Goal: Task Accomplishment & Management: Complete application form

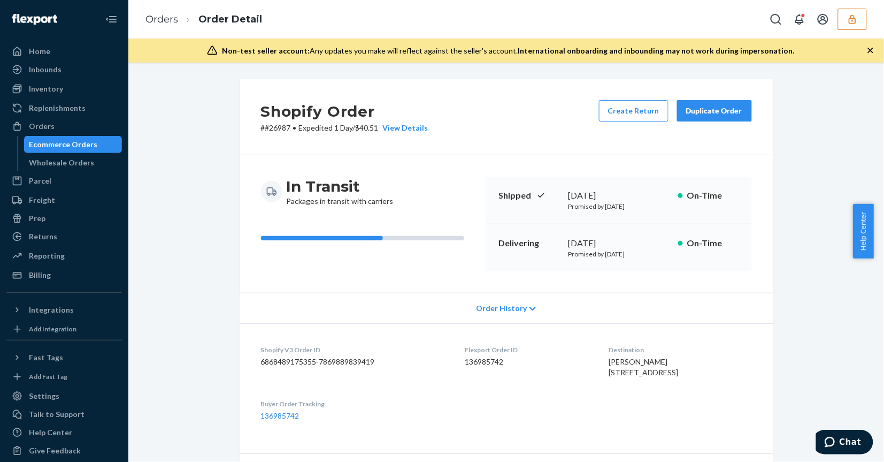
drag, startPoint x: 190, startPoint y: 213, endPoint x: 252, endPoint y: 36, distance: 187.5
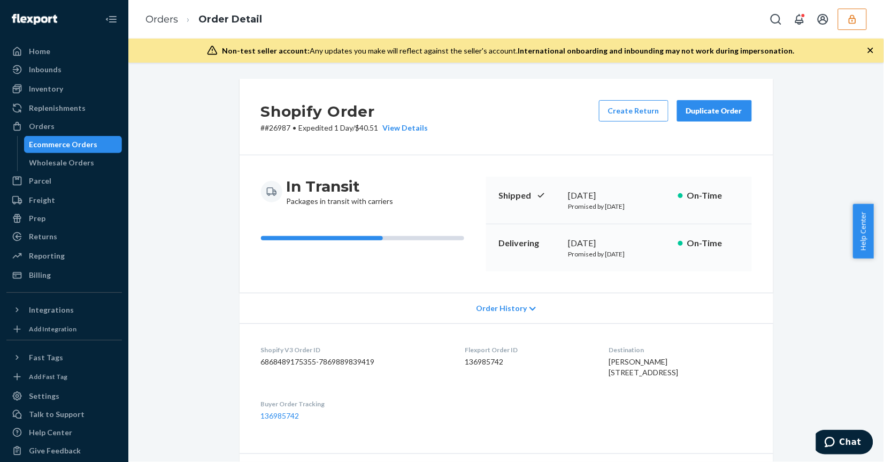
click at [859, 20] on button "button" at bounding box center [852, 19] width 29 height 21
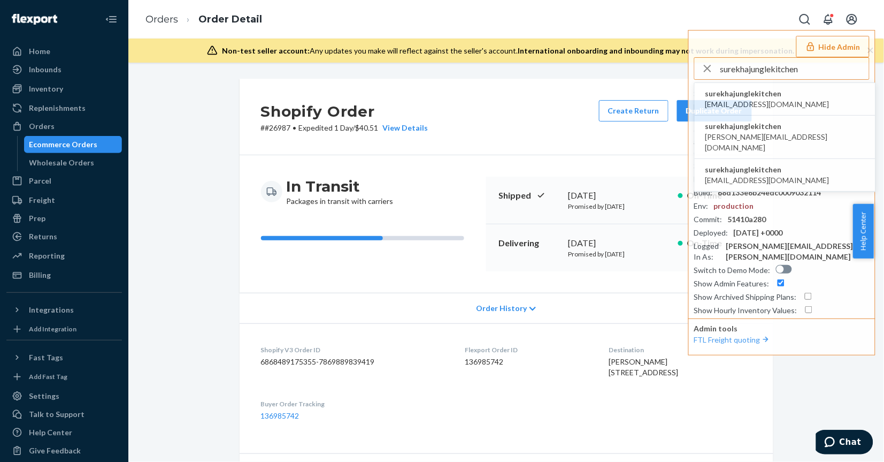
type input "surekhajunglekitchen"
click at [822, 97] on li "surekhajunglekitchen jingwei@jungle.kitchen" at bounding box center [785, 99] width 181 height 33
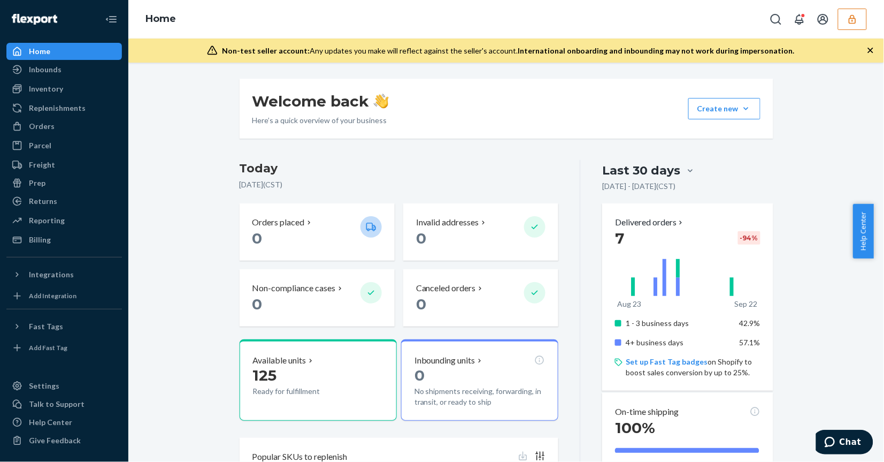
click at [57, 226] on div "Reporting" at bounding box center [63, 220] width 113 height 15
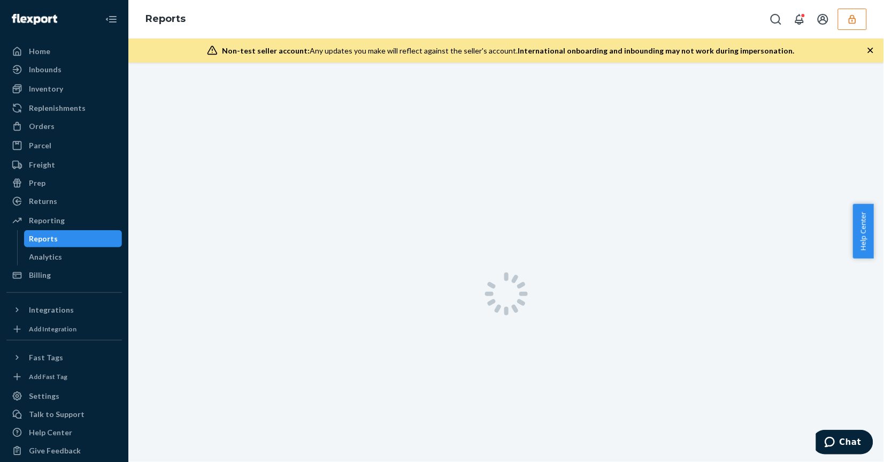
click at [60, 236] on div "Reports" at bounding box center [73, 238] width 96 height 15
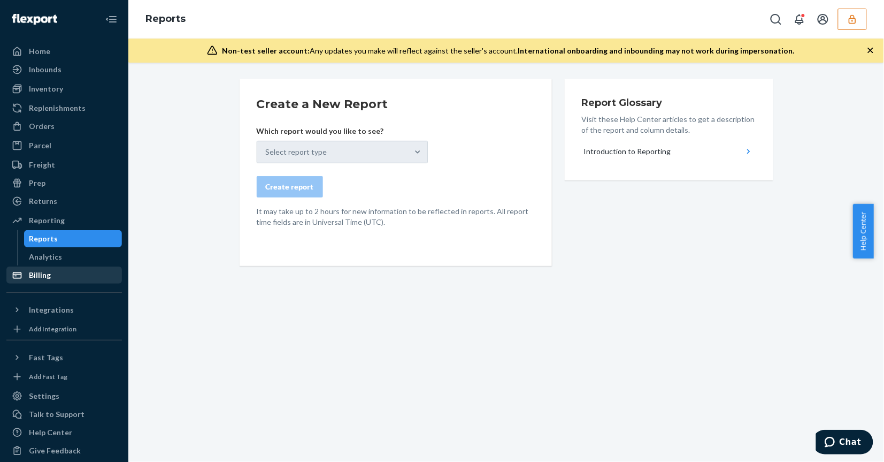
click at [79, 273] on div "Billing" at bounding box center [63, 275] width 113 height 15
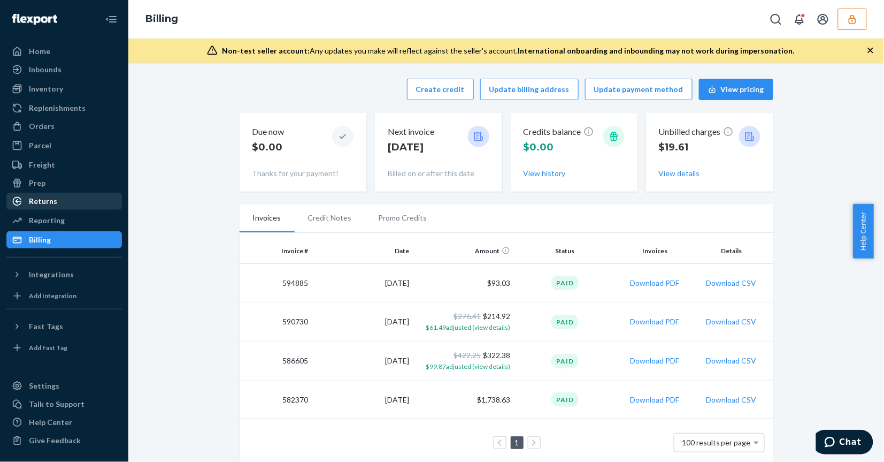
click at [55, 201] on div "Returns" at bounding box center [43, 201] width 28 height 11
click at [159, 239] on div "Create credit Update billing address Update payment method View pricing Due now…" at bounding box center [506, 272] width 740 height 400
click at [856, 20] on icon "button" at bounding box center [852, 18] width 7 height 9
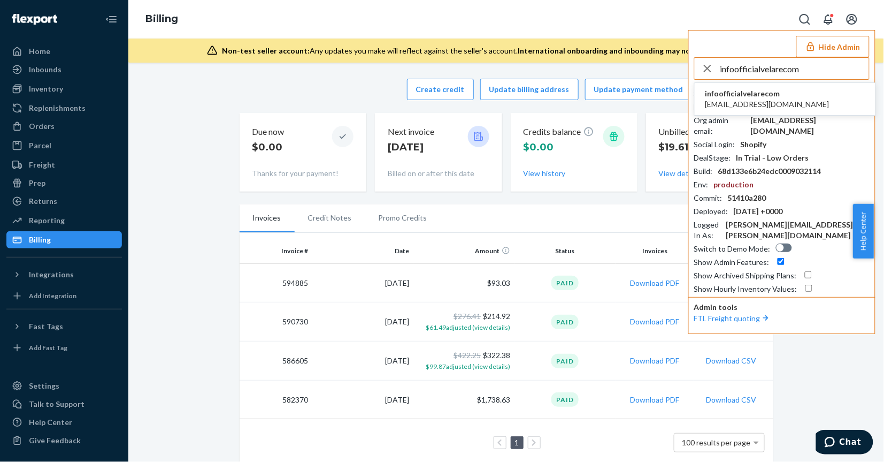
type input "infoofficialvelarecom"
click at [820, 100] on li "infoofficialvelarecom info@officialvelare.com" at bounding box center [785, 99] width 181 height 33
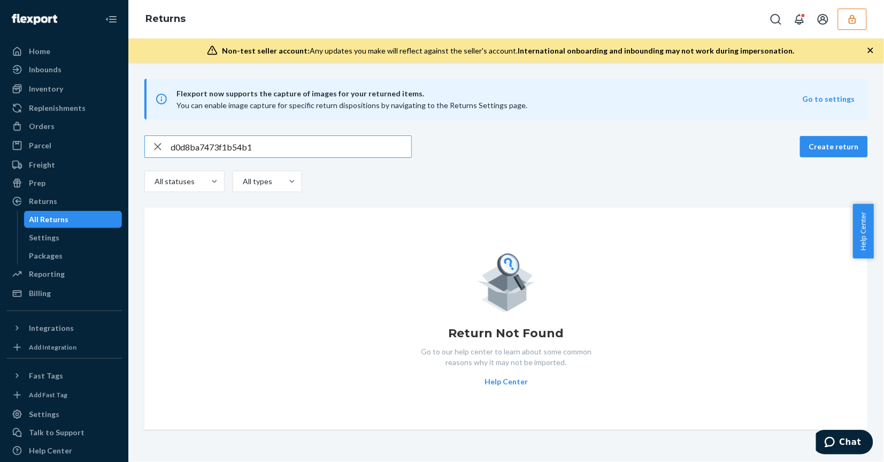
type input "d0d8ba7473f1b54b1"
click at [153, 144] on icon "button" at bounding box center [157, 146] width 13 height 21
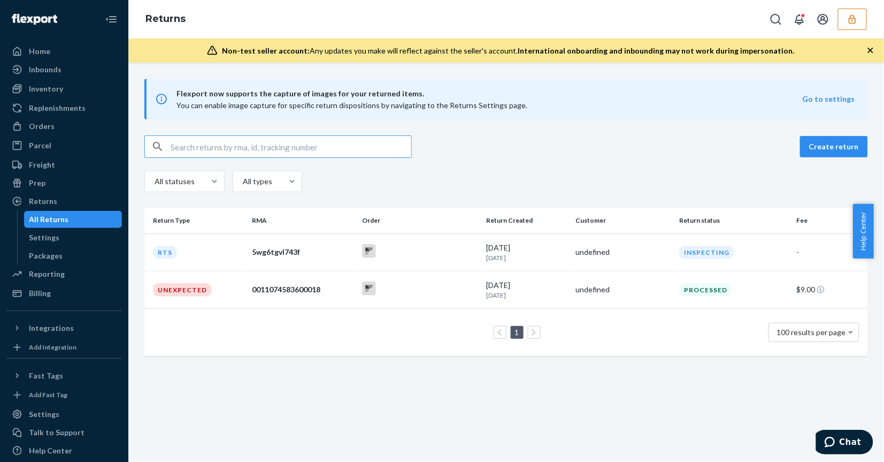
click at [242, 139] on input "text" at bounding box center [291, 146] width 241 height 21
paste input "83286977"
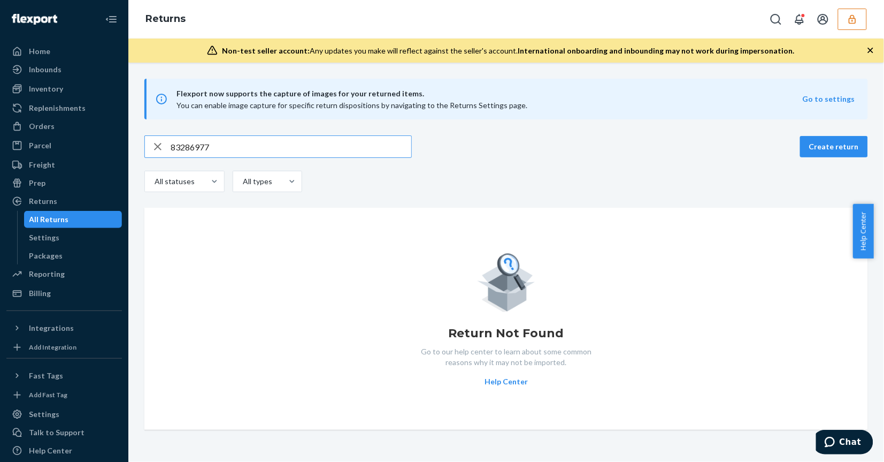
type input "83286977"
click at [158, 137] on icon "button" at bounding box center [157, 146] width 13 height 21
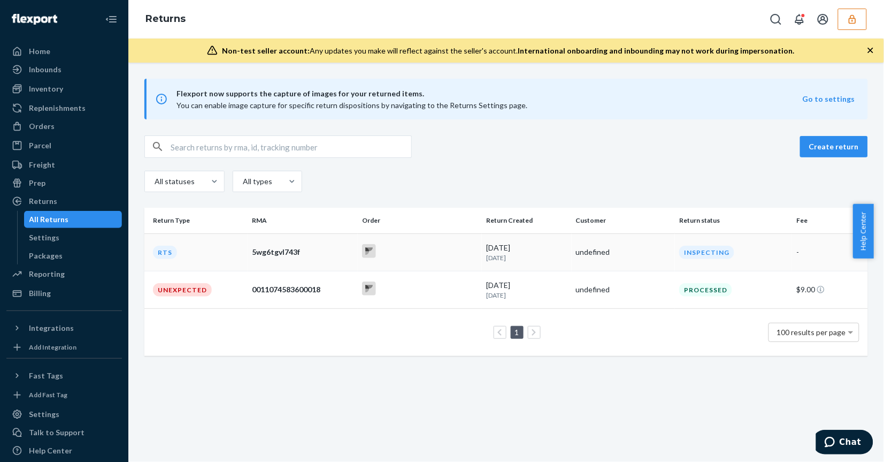
click at [416, 255] on div at bounding box center [420, 252] width 116 height 17
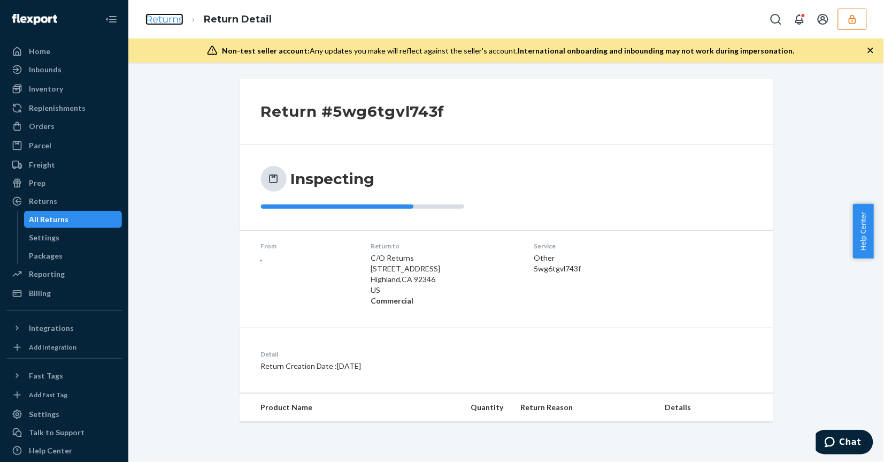
click at [153, 17] on link "Returns" at bounding box center [165, 19] width 38 height 12
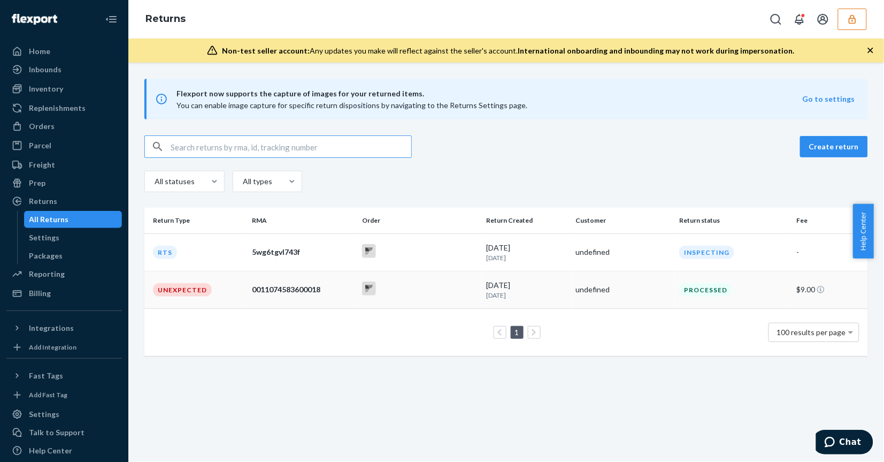
click at [431, 279] on td at bounding box center [420, 289] width 124 height 37
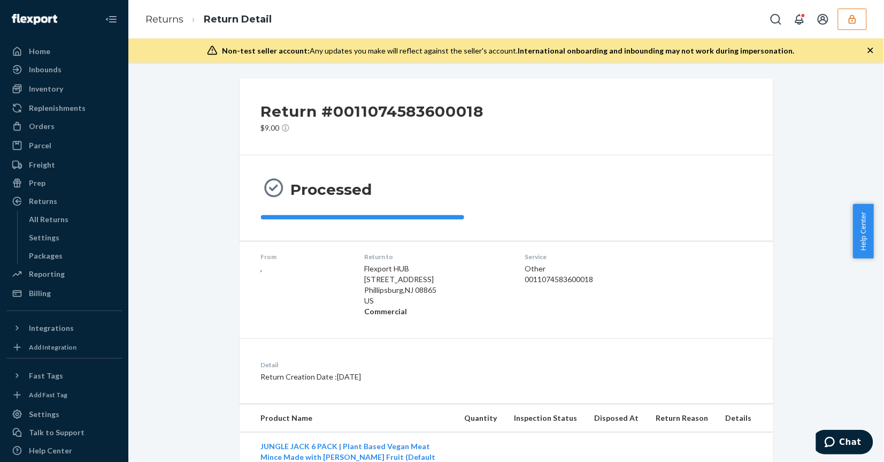
scroll to position [65, 0]
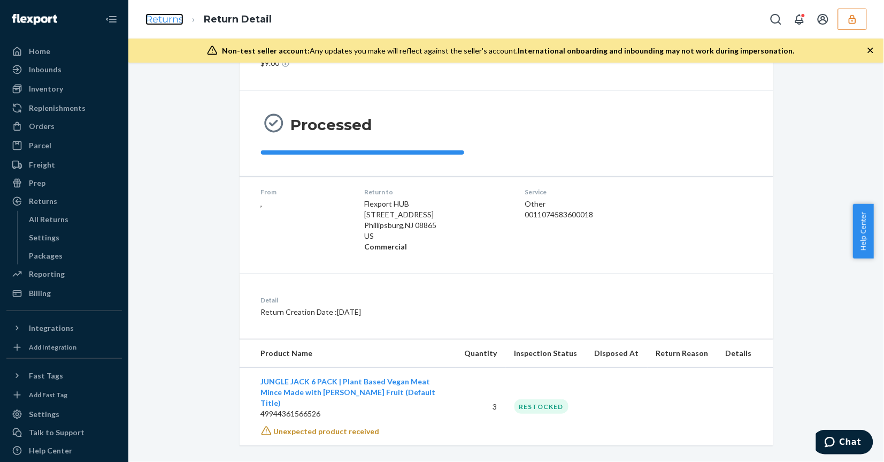
click at [175, 25] on link "Returns" at bounding box center [165, 19] width 38 height 12
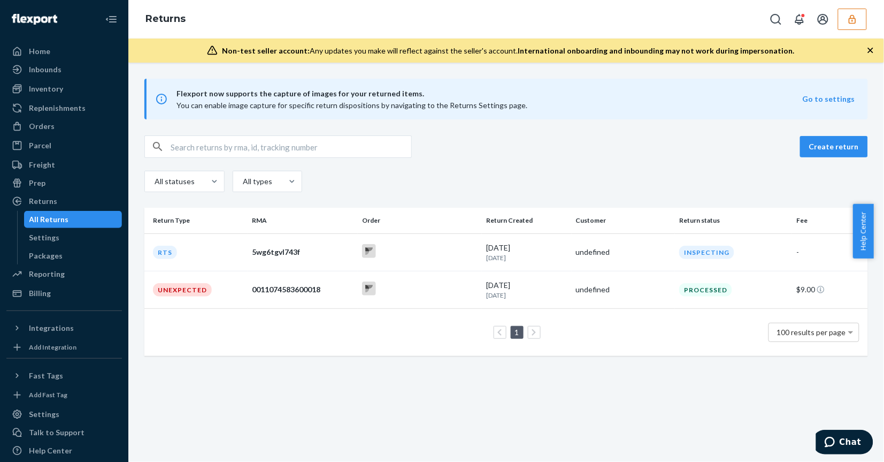
click at [362, 414] on div "Flexport now supports the capture of images for your returned items. You can en…" at bounding box center [506, 262] width 756 height 399
click at [81, 236] on div "Settings" at bounding box center [73, 237] width 96 height 15
click at [307, 400] on div "Flexport now supports the capture of images for your returned items. You can en…" at bounding box center [506, 262] width 756 height 399
click at [204, 297] on td "Unexpected" at bounding box center [195, 289] width 103 height 37
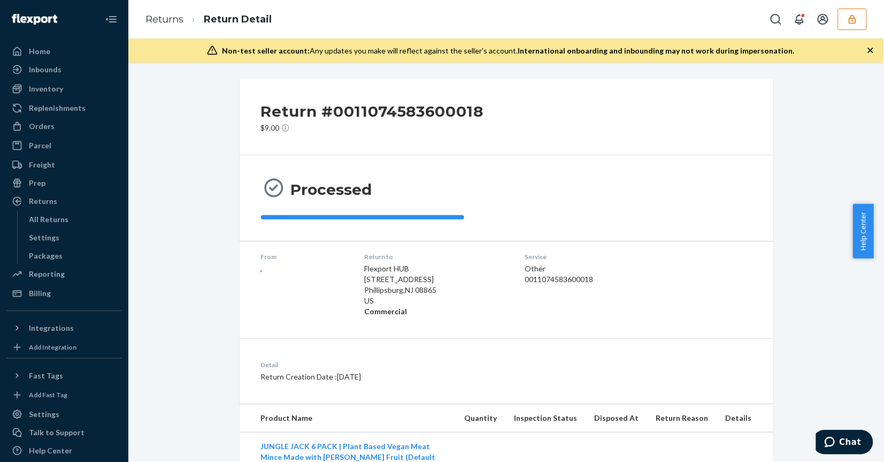
scroll to position [65, 0]
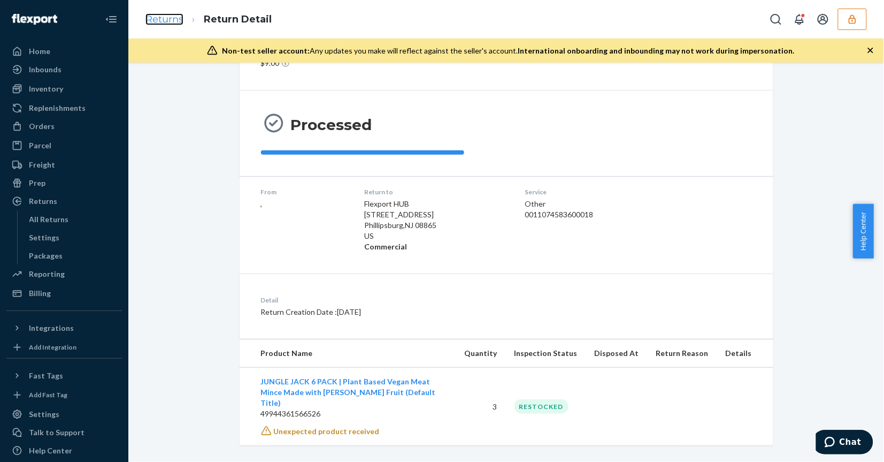
click at [162, 17] on link "Returns" at bounding box center [165, 19] width 38 height 12
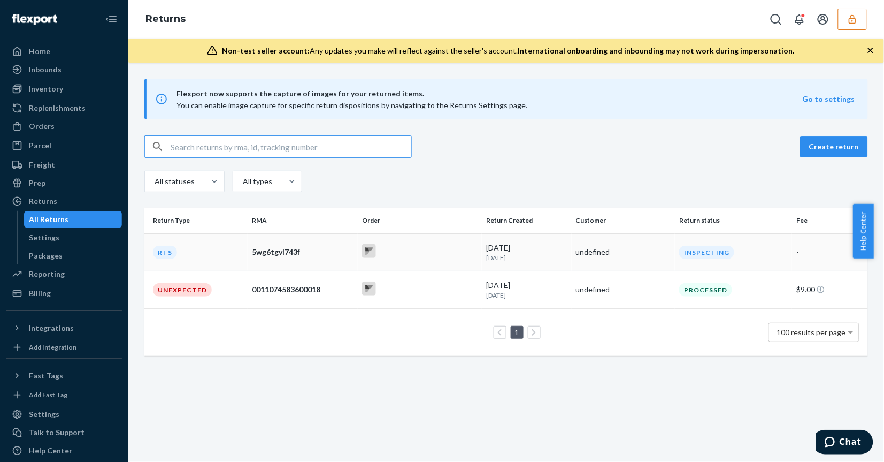
click at [431, 255] on div at bounding box center [420, 252] width 116 height 17
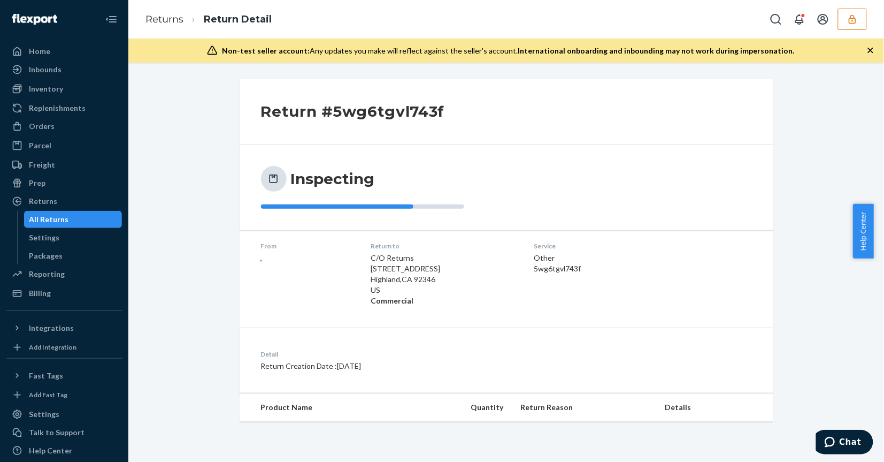
click at [540, 272] on div "5wg6tgvl743f" at bounding box center [596, 268] width 124 height 11
copy div "5wg6tgvl743f"
click at [67, 128] on div "Orders" at bounding box center [63, 126] width 113 height 15
click at [169, 23] on link "Returns" at bounding box center [165, 19] width 38 height 12
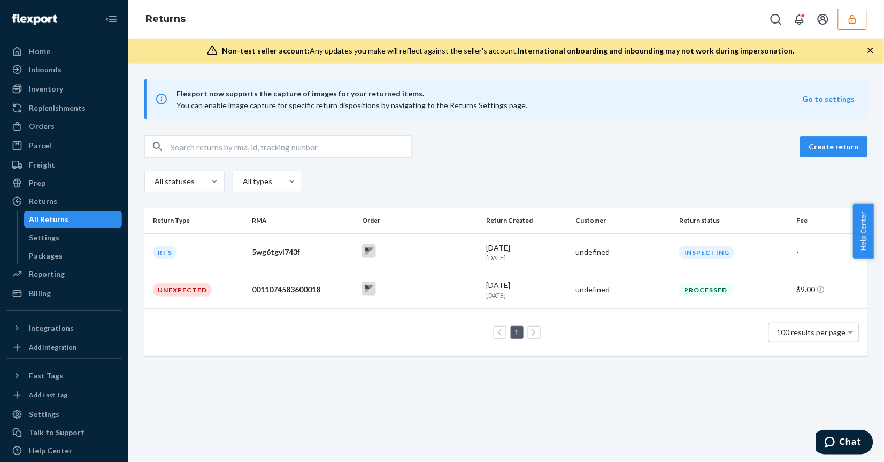
click at [245, 409] on div "Flexport now supports the capture of images for your returned items. You can en…" at bounding box center [506, 262] width 756 height 399
click at [450, 282] on div at bounding box center [420, 289] width 116 height 17
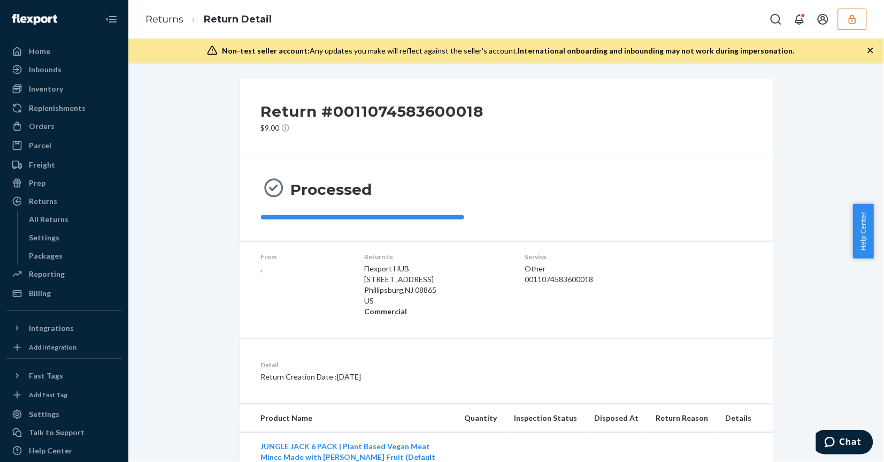
scroll to position [43, 0]
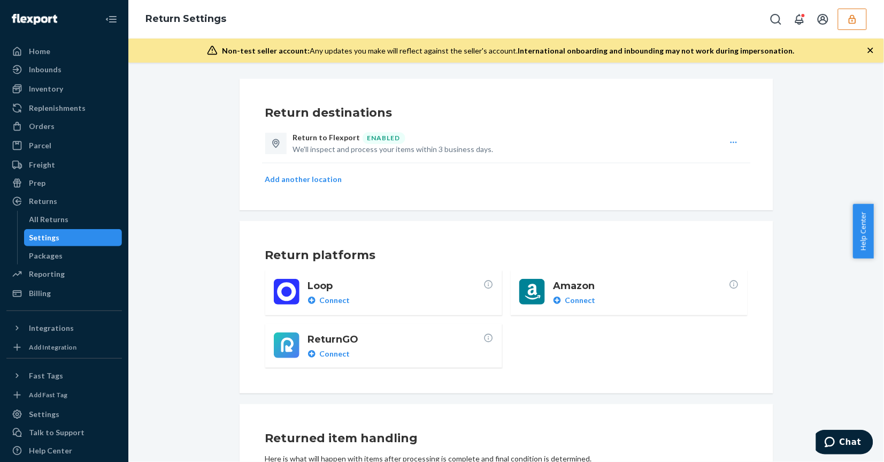
click at [730, 143] on icon "button" at bounding box center [734, 142] width 9 height 9
click at [740, 157] on button "View location details" at bounding box center [785, 163] width 106 height 23
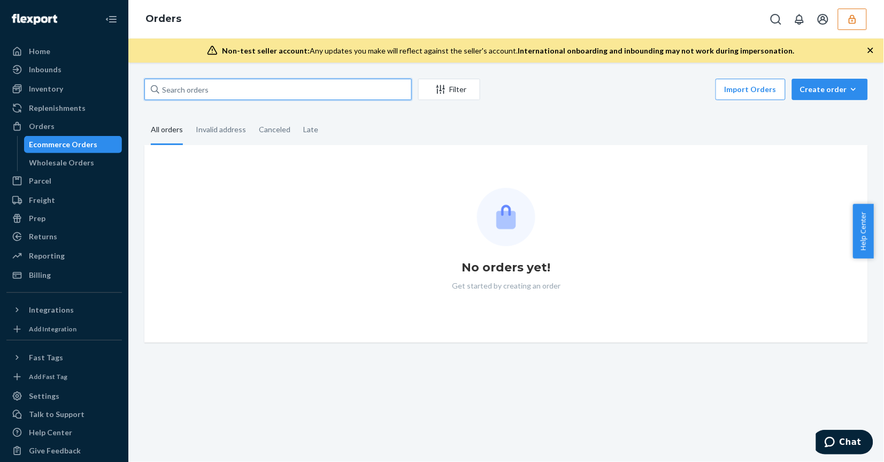
paste input "5wg6tgvl743f"
click at [289, 81] on input "text" at bounding box center [278, 89] width 268 height 21
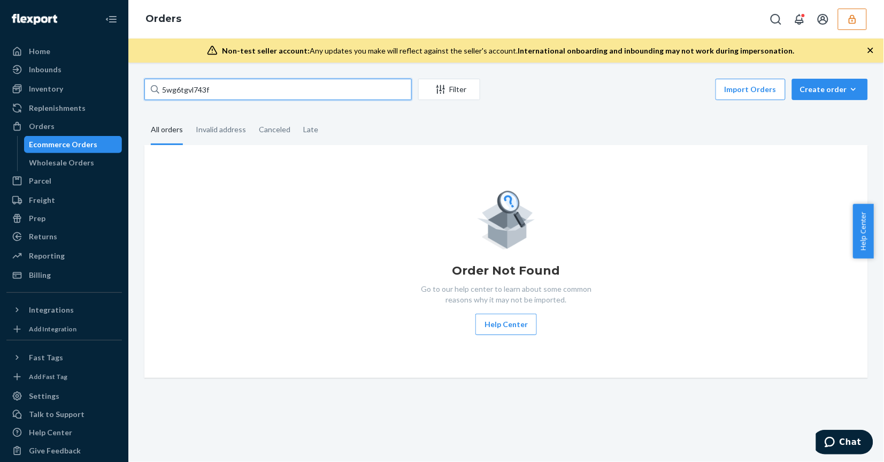
type input "5wg6tgvl743f"
click at [190, 338] on div "Order Not Found Go to our help center to learn about some common reasons why it…" at bounding box center [506, 261] width 724 height 233
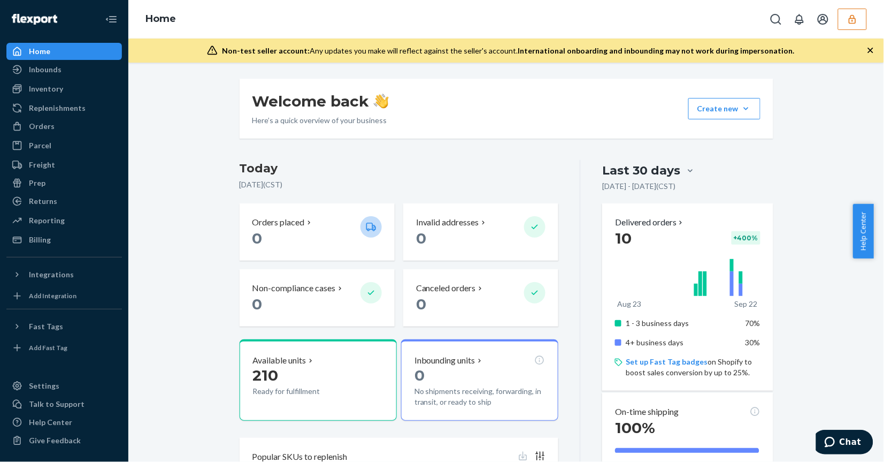
click at [197, 107] on div "Welcome back Here’s a quick overview of your business Create new Create new inb…" at bounding box center [506, 396] width 740 height 634
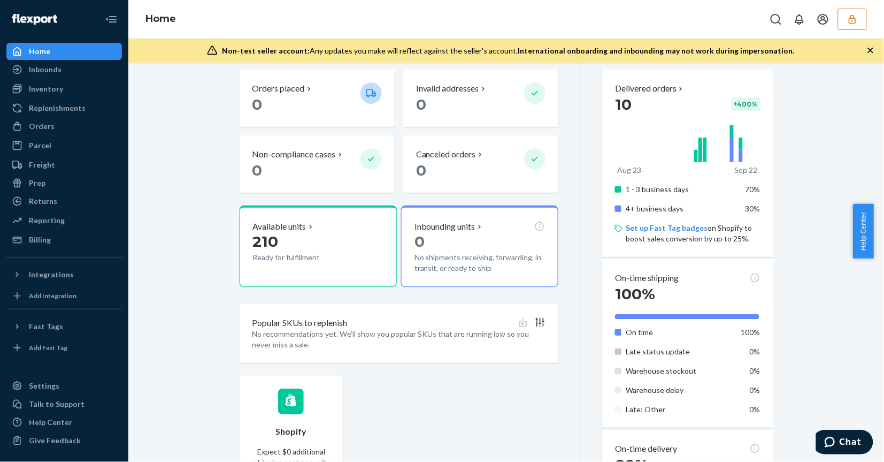
click at [203, 273] on div "Welcome back Here’s a quick overview of your business Create new Create new inb…" at bounding box center [506, 262] width 740 height 634
click at [846, 21] on button "button" at bounding box center [852, 19] width 29 height 21
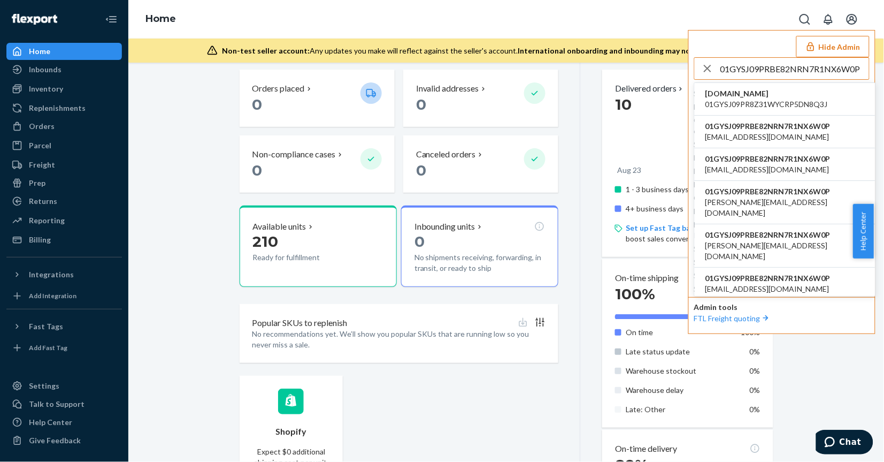
type input "01GYSJ09PRBE82NRN7R1NX6W0P"
click at [780, 95] on span "icontact-camera.myshopify.com" at bounding box center [767, 93] width 123 height 11
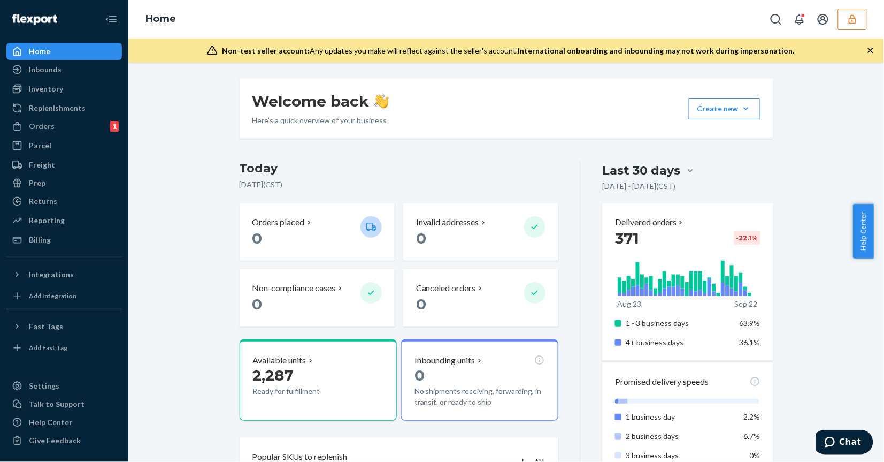
click at [54, 132] on div "Orders 1" at bounding box center [63, 126] width 113 height 15
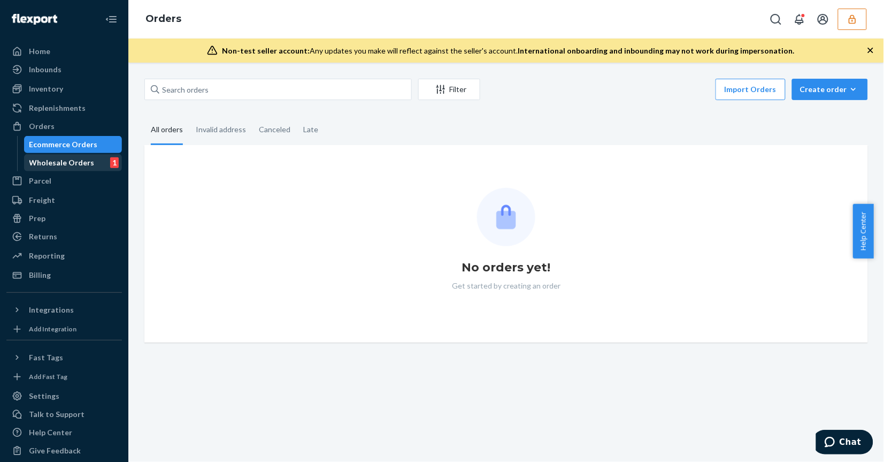
click at [67, 162] on div "Wholesale Orders" at bounding box center [61, 162] width 65 height 11
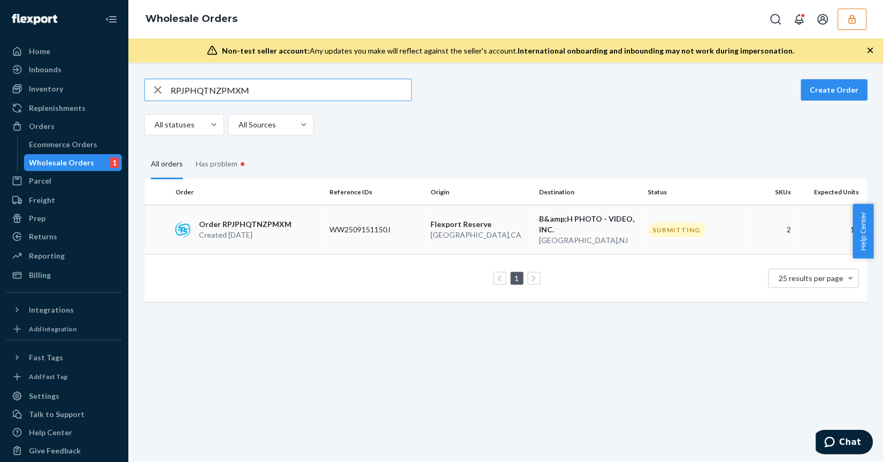
type input "RPJPHQTNZPMXM"
click at [429, 241] on td "Flexport Reserve San Bernardino , CA" at bounding box center [481, 230] width 109 height 50
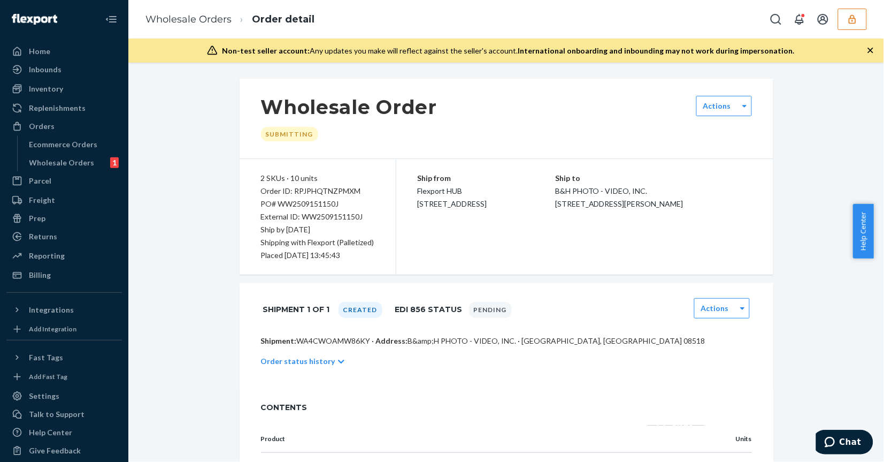
scroll to position [151, 0]
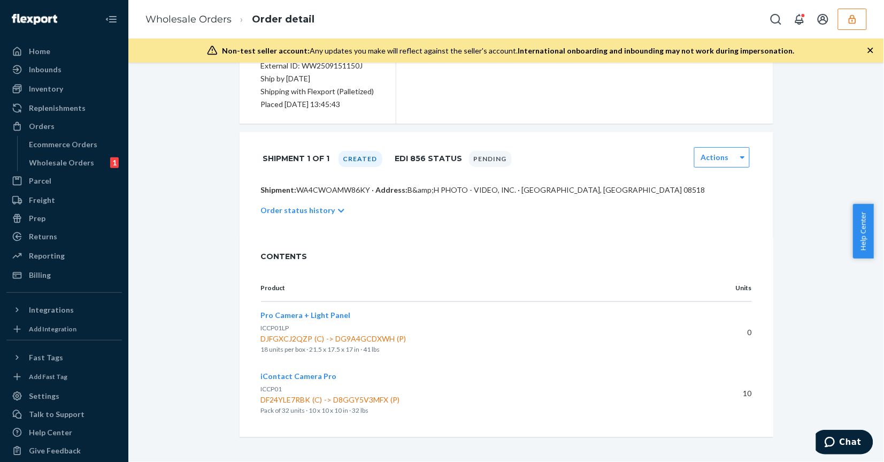
click at [172, 211] on div "Wholesale Order Submitting Actions 2 SKUs · 10 units Order ID: RPJPHQTNZPMXM PO…" at bounding box center [506, 182] width 740 height 509
click at [195, 134] on div "Wholesale Order Submitting Actions 2 SKUs · 10 units Order ID: RPJPHQTNZPMXM PO…" at bounding box center [506, 182] width 740 height 509
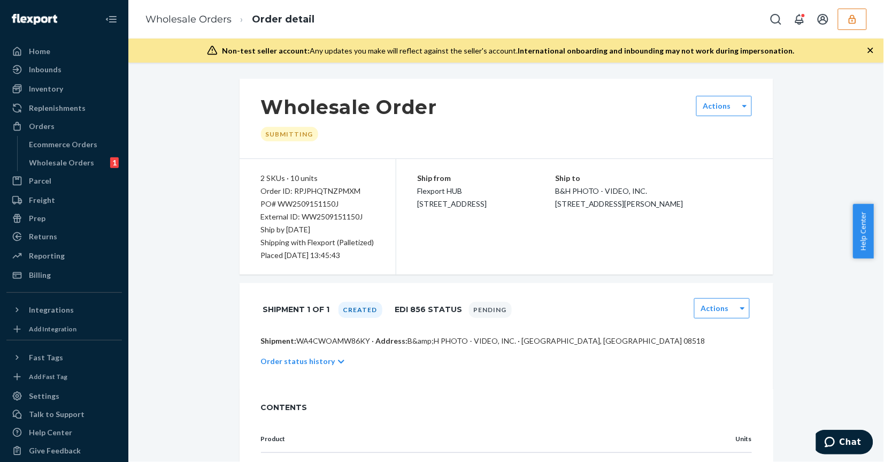
click at [180, 151] on div "Wholesale Order Submitting Actions 2 SKUs · 10 units Order ID: RPJPHQTNZPMXM PO…" at bounding box center [506, 333] width 740 height 509
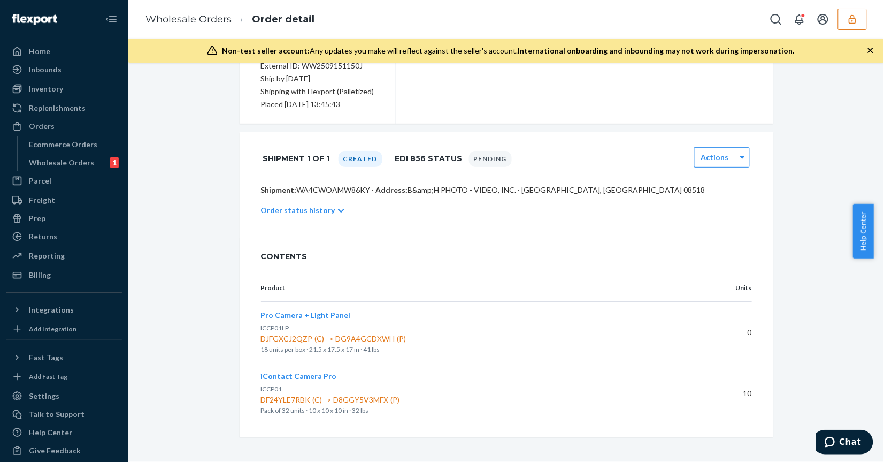
click at [325, 204] on div "Order status history" at bounding box center [506, 210] width 491 height 30
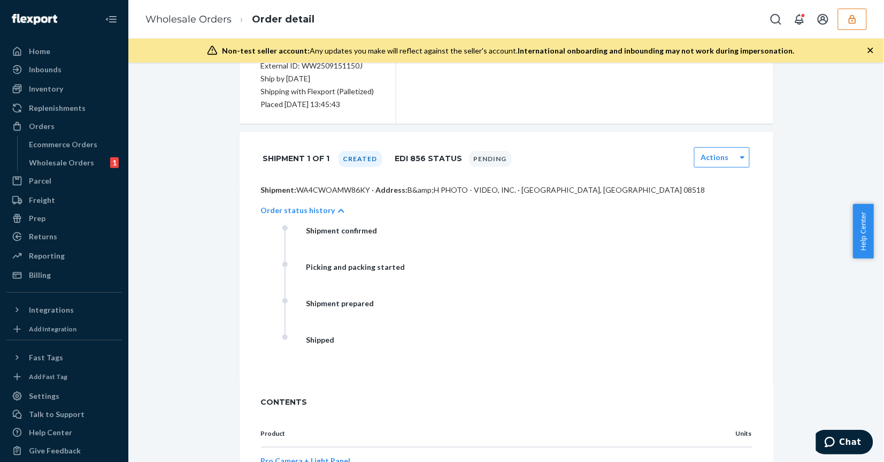
click at [325, 204] on div "Order status history" at bounding box center [506, 210] width 491 height 30
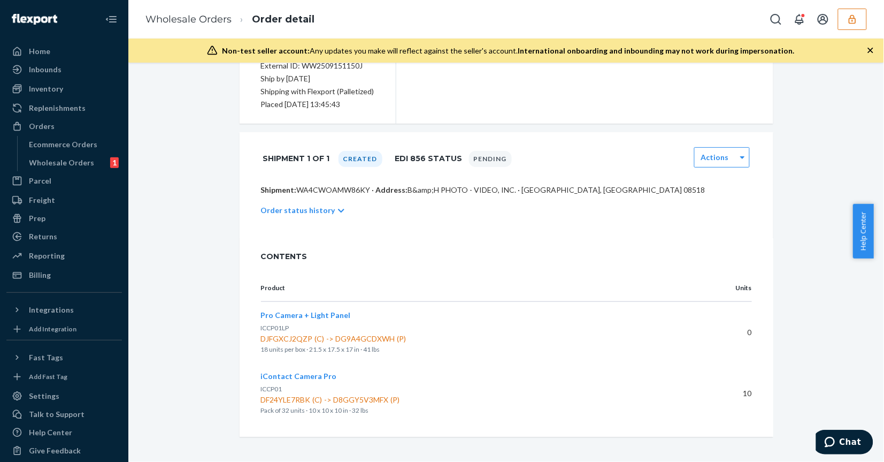
scroll to position [17, 0]
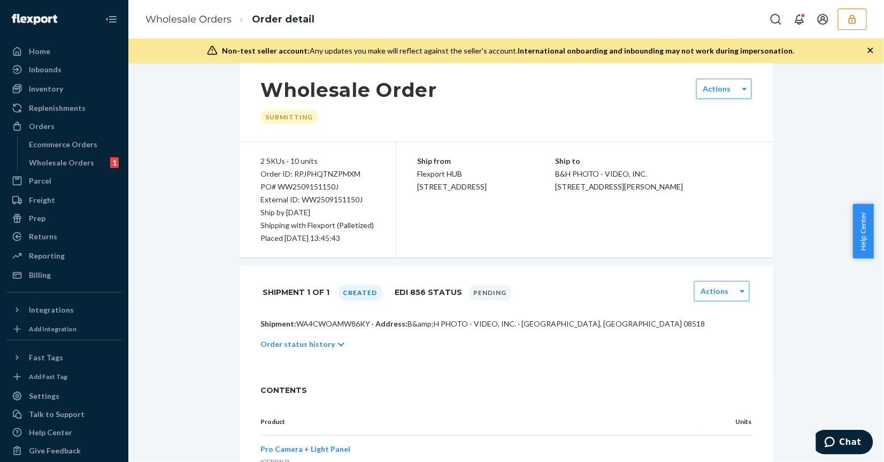
click at [174, 122] on div "Wholesale Order Submitting Actions 2 SKUs · 10 units Order ID: RPJPHQTNZPMXM PO…" at bounding box center [506, 316] width 740 height 509
click at [140, 117] on div "Wholesale Order Submitting Actions 2 SKUs · 10 units Order ID: RPJPHQTNZPMXM PO…" at bounding box center [506, 316] width 740 height 509
click at [330, 167] on div "Order ID: RPJPHQTNZPMXM" at bounding box center [317, 173] width 113 height 13
copy div "RPJPHQTNZPMXM"
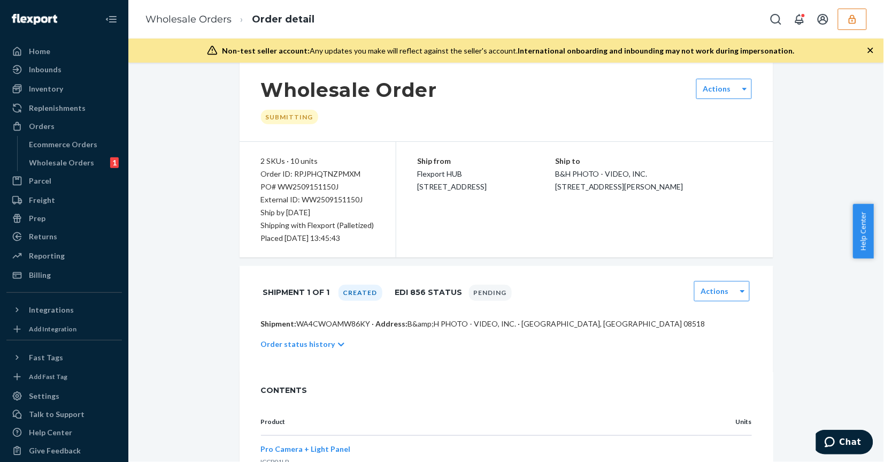
click at [204, 383] on div "Wholesale Order Submitting Actions 2 SKUs · 10 units Order ID: RPJPHQTNZPMXM PO…" at bounding box center [506, 316] width 740 height 509
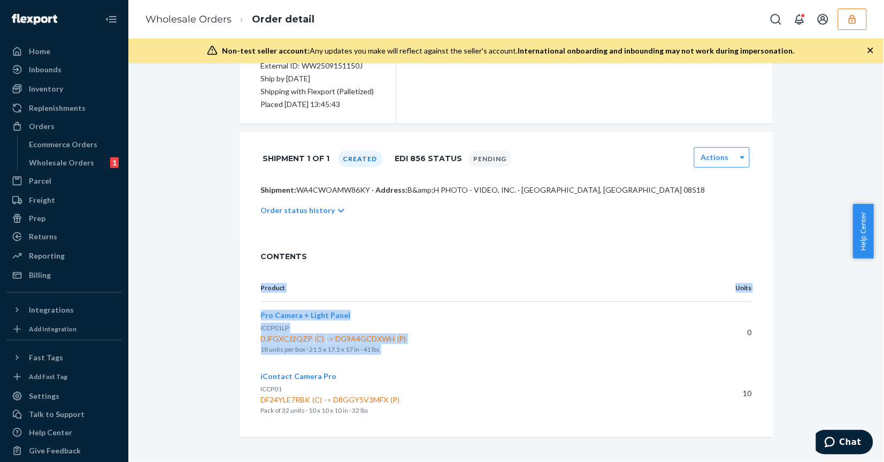
click at [757, 339] on div "Product Units Pro Camera + Light Panel ICCP01LP DJFGXCJ2QZP (C) -> DG9A4GCDXWH …" at bounding box center [507, 355] width 534 height 162
click at [777, 316] on div "Wholesale Order Submitting Actions 2 SKUs · 10 units Order ID: RPJPHQTNZPMXM PO…" at bounding box center [506, 182] width 740 height 509
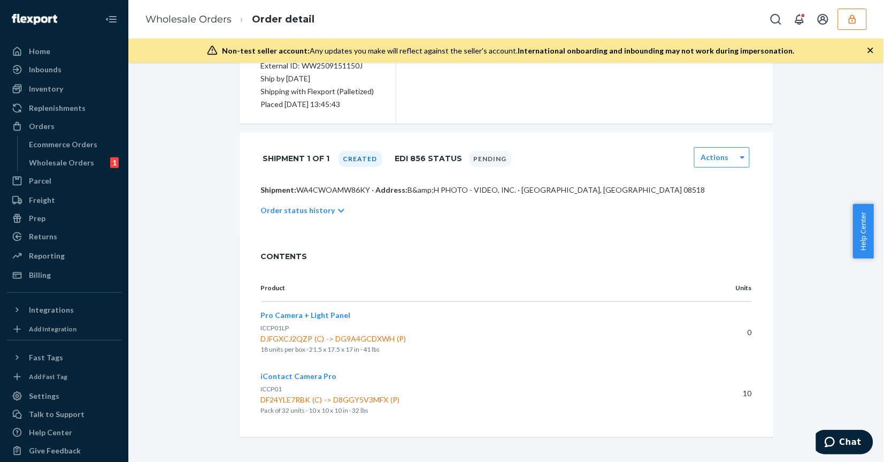
drag, startPoint x: 137, startPoint y: 108, endPoint x: 145, endPoint y: 105, distance: 7.8
click at [142, 108] on div "Wholesale Order Submitting Actions 2 SKUs · 10 units Order ID: RPJPHQTNZPMXM PO…" at bounding box center [506, 182] width 740 height 509
click at [854, 24] on icon "button" at bounding box center [852, 19] width 11 height 11
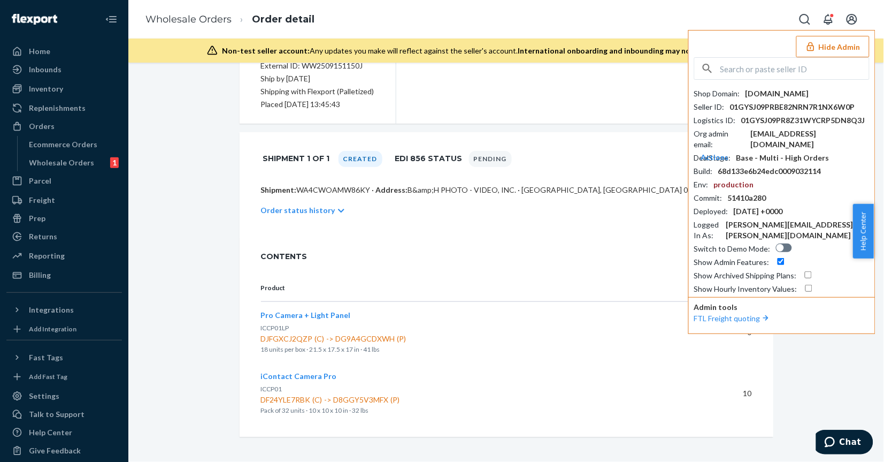
click at [769, 95] on div "icontact-camera.myshopify.com" at bounding box center [778, 93] width 64 height 11
copy div "icontact-camera.myshopify.com"
click at [159, 281] on div "Wholesale Order Submitting Actions 2 SKUs · 10 units Order ID: RPJPHQTNZPMXM PO…" at bounding box center [506, 182] width 740 height 509
click at [728, 67] on input "text" at bounding box center [795, 68] width 149 height 21
paste input "pukittdistributorsgmailcom"
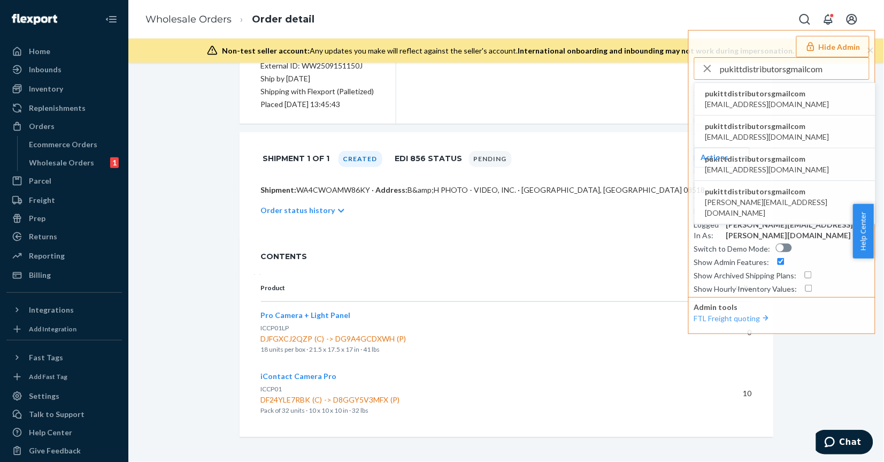
type input "pukittdistributorsgmailcom"
click at [805, 97] on li "pukittdistributorsgmailcom care@tarasartoria.com" at bounding box center [785, 99] width 181 height 33
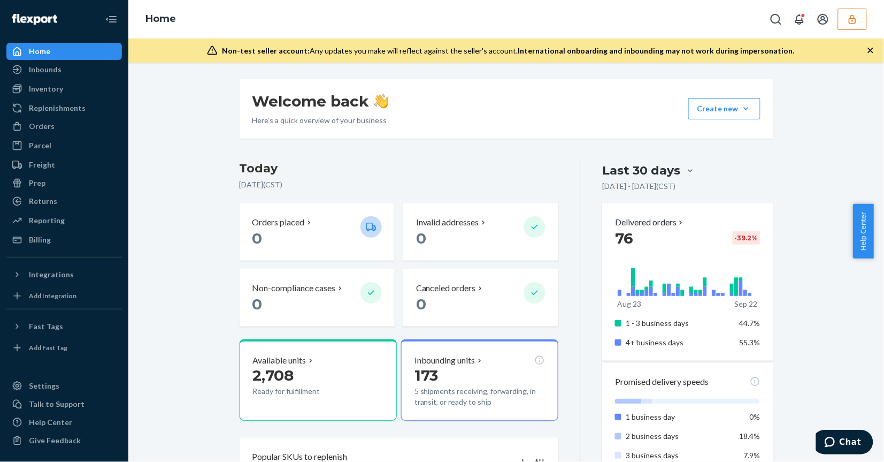
click at [50, 124] on div "Orders" at bounding box center [42, 126] width 26 height 11
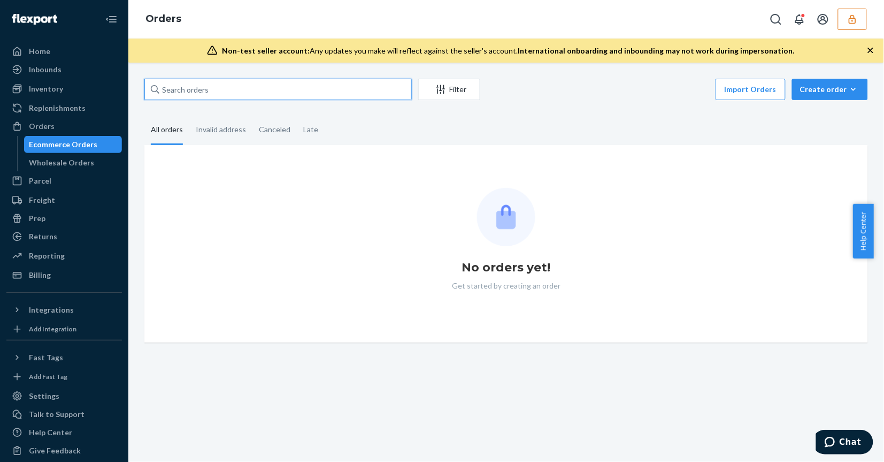
click at [226, 87] on input "text" at bounding box center [278, 89] width 268 height 21
paste input "TS2811"
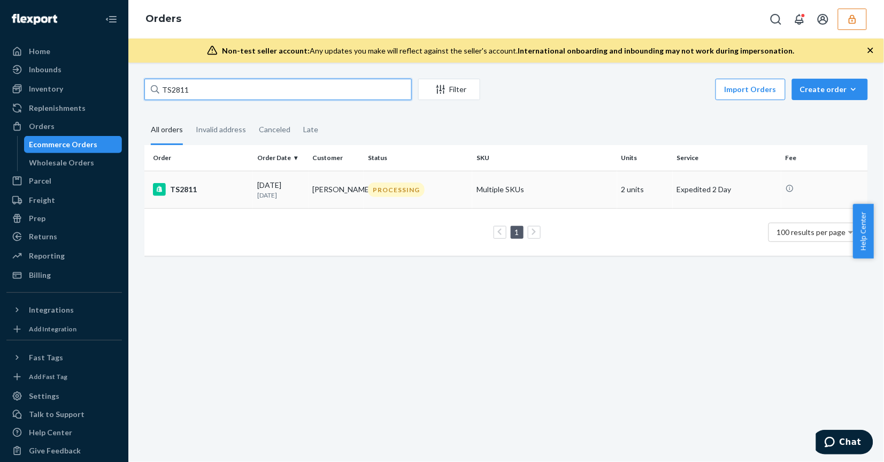
type input "TS2811"
click at [425, 198] on td "PROCESSING" at bounding box center [418, 189] width 109 height 37
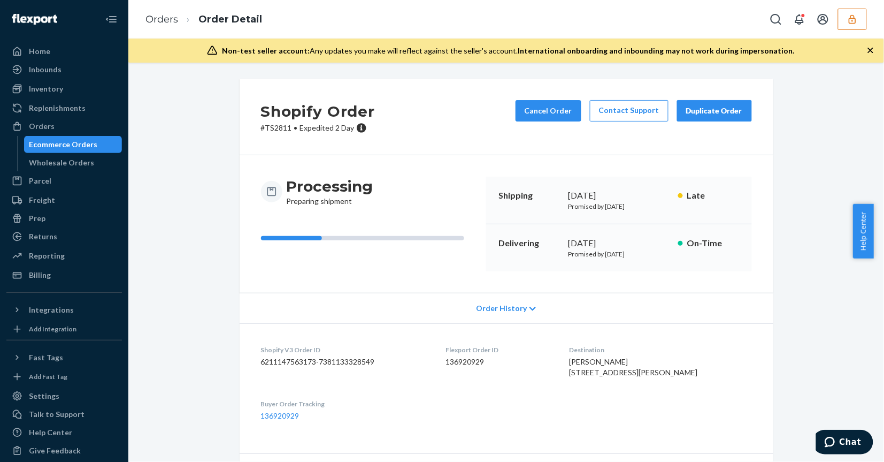
scroll to position [132, 0]
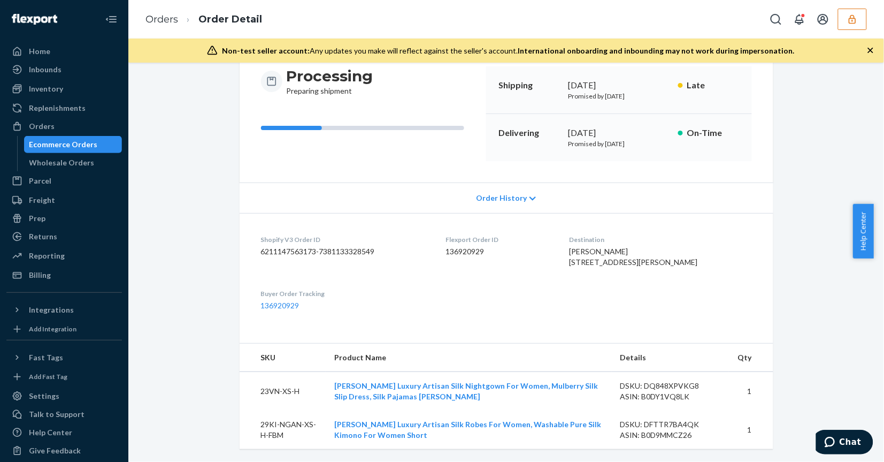
click at [494, 182] on div "Order History" at bounding box center [507, 197] width 534 height 30
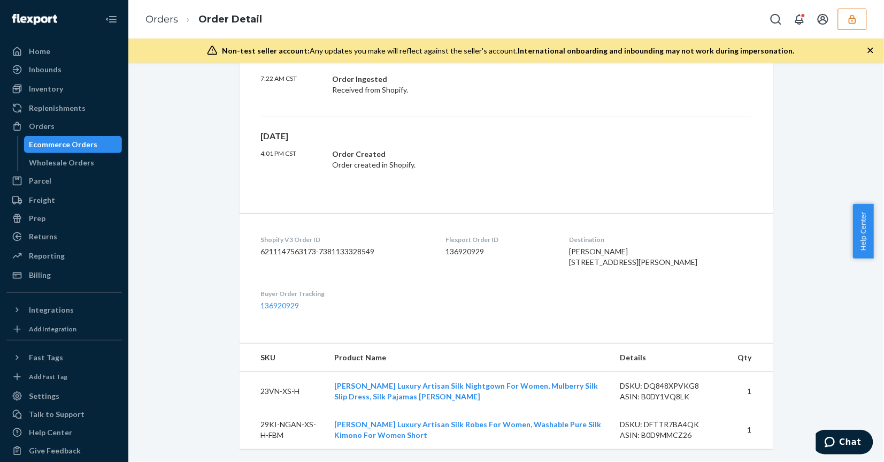
scroll to position [67, 0]
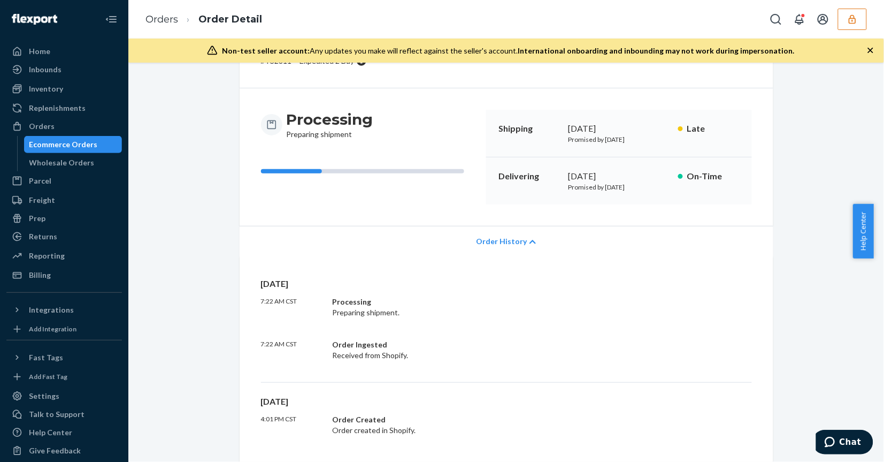
click at [504, 246] on span "Order History" at bounding box center [501, 241] width 51 height 11
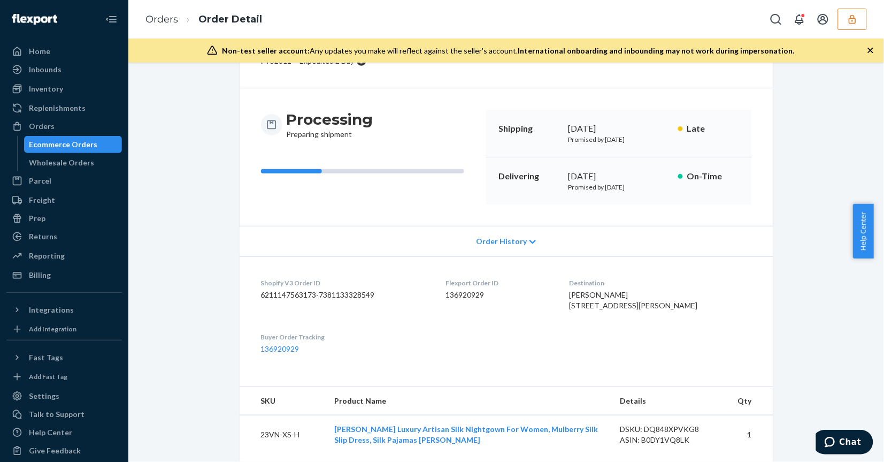
click at [476, 300] on dd "136920929" at bounding box center [499, 294] width 107 height 11
copy dd "136920929"
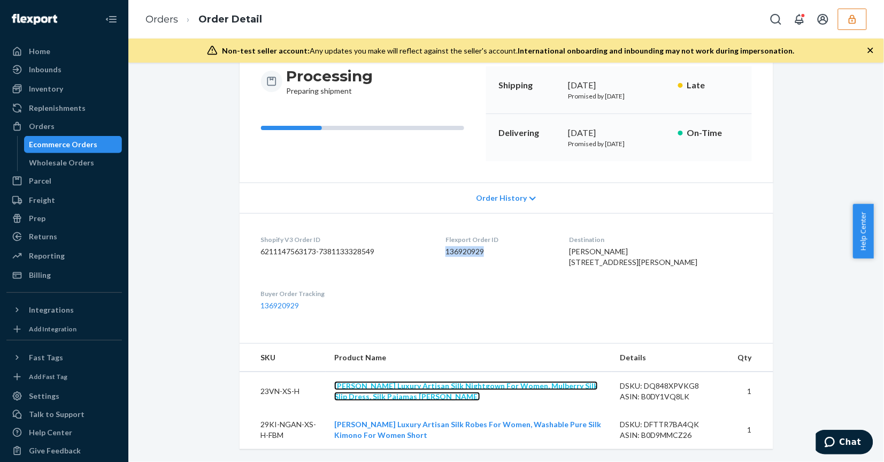
click at [467, 386] on link "[PERSON_NAME] Luxury Artisan Silk Nightgown For Women, Mulberry Silk Slip Dress…" at bounding box center [466, 391] width 264 height 20
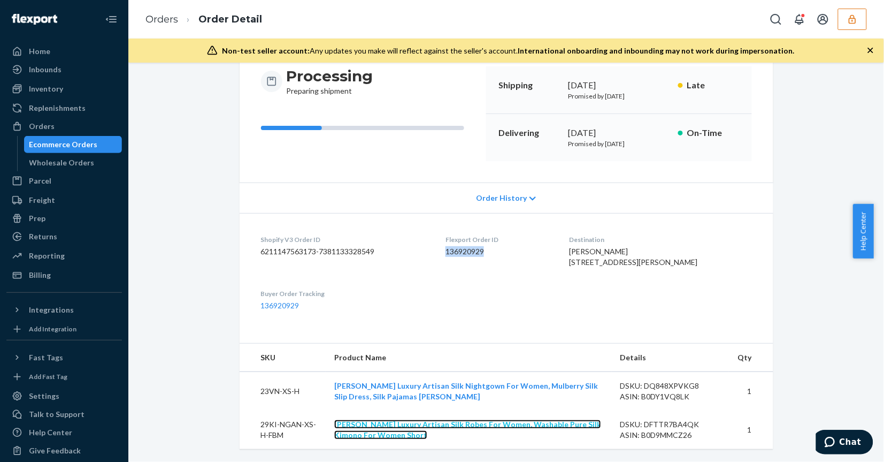
click at [418, 424] on link "Tara Sartoria Luxury Artisan Silk Robes For Women, Washable Pure Silk Kimono Fo…" at bounding box center [467, 429] width 267 height 20
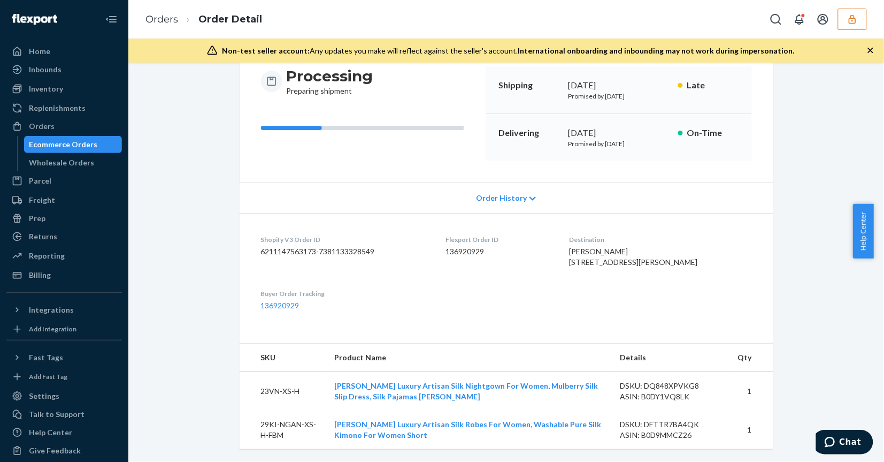
click at [491, 193] on span "Order History" at bounding box center [501, 198] width 51 height 11
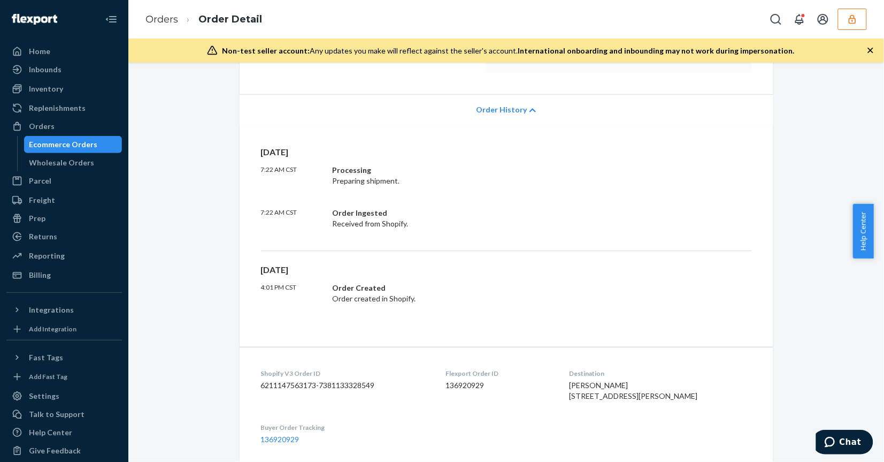
scroll to position [0, 0]
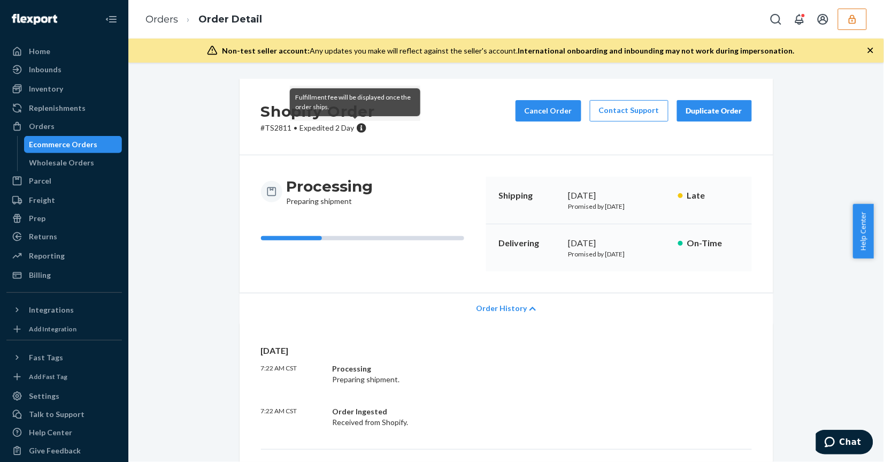
click at [357, 131] on icon at bounding box center [362, 128] width 10 height 10
click at [731, 116] on button "Duplicate Order" at bounding box center [714, 110] width 75 height 21
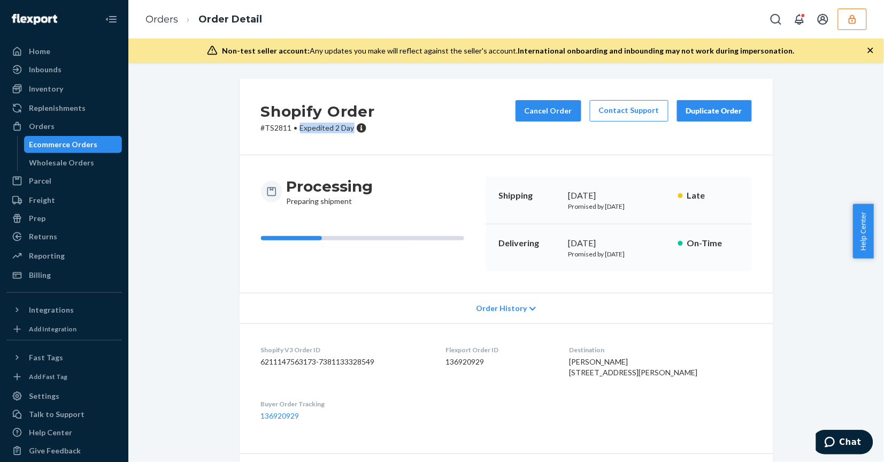
drag, startPoint x: 293, startPoint y: 126, endPoint x: 178, endPoint y: 194, distance: 133.8
click at [348, 132] on p "# TS2811 • Expedited 2 Day" at bounding box center [318, 128] width 114 height 11
copy span "Expedited 2 Day"
click at [172, 19] on link "Orders" at bounding box center [162, 19] width 33 height 12
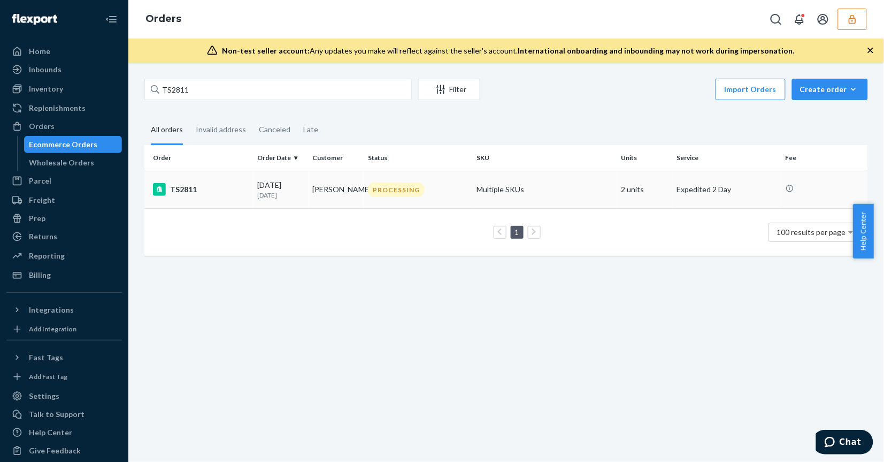
click at [443, 185] on div "PROCESSING" at bounding box center [418, 189] width 104 height 14
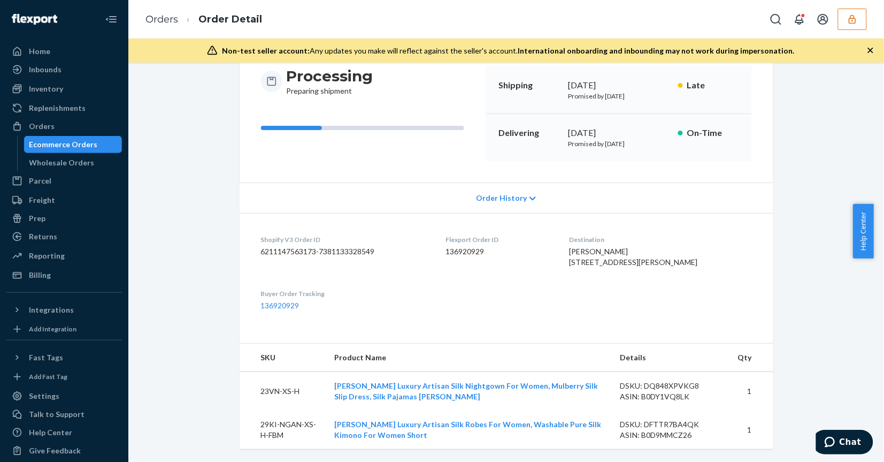
scroll to position [65, 0]
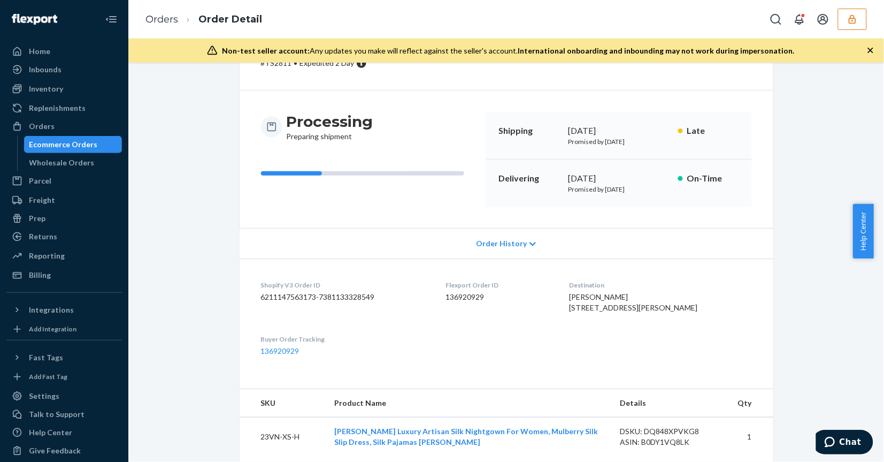
click at [177, 223] on div "Shopify Order # TS2811 • Expedited 2 Day Cancel Order Contact Support Duplicate…" at bounding box center [506, 260] width 740 height 493
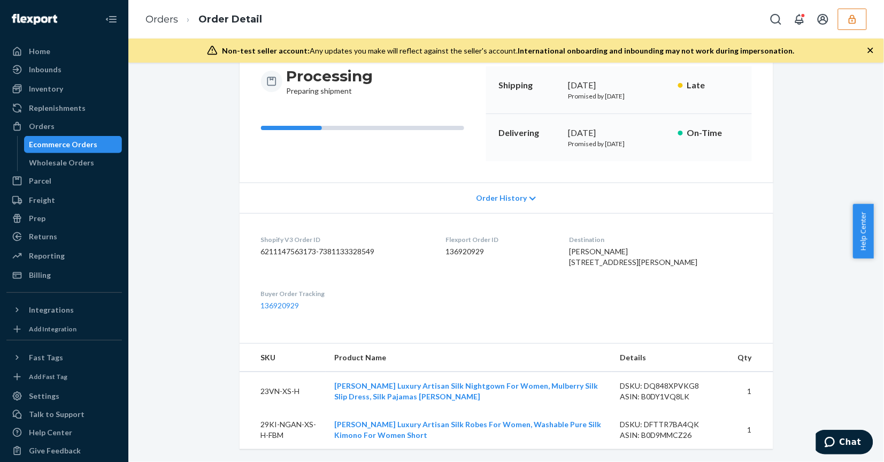
scroll to position [0, 0]
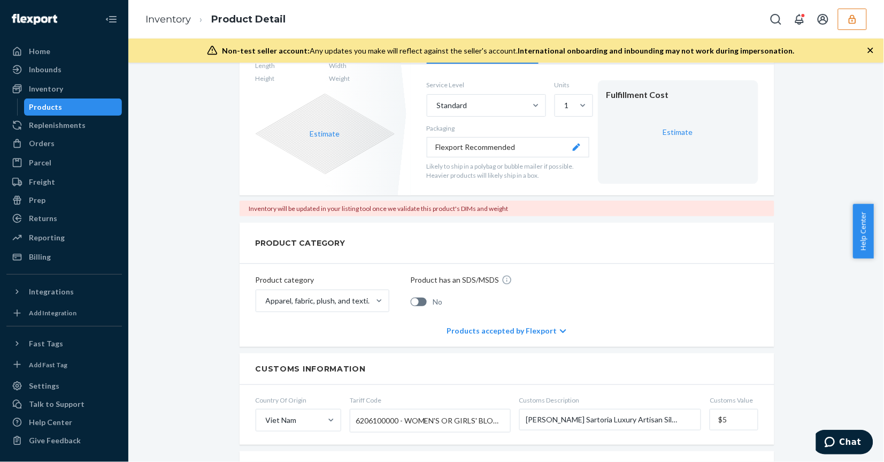
scroll to position [245, 0]
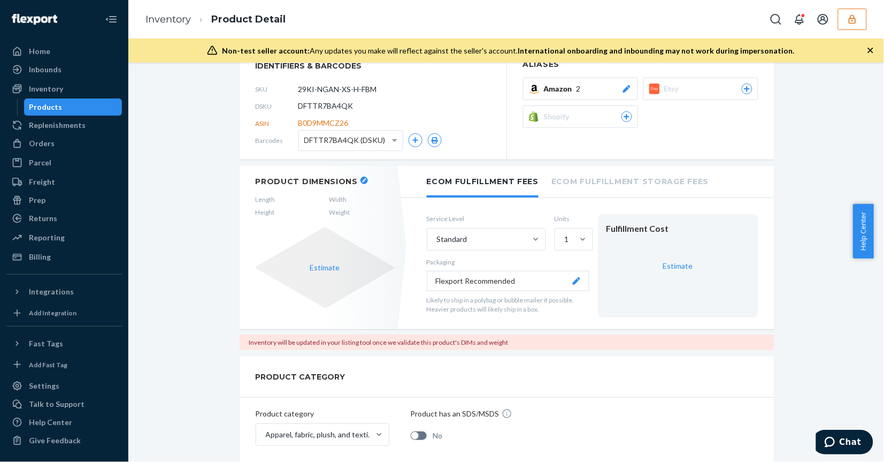
click at [317, 103] on span "DFTTR7BA4QK" at bounding box center [326, 106] width 55 height 11
copy span "DFTTR7BA4QK"
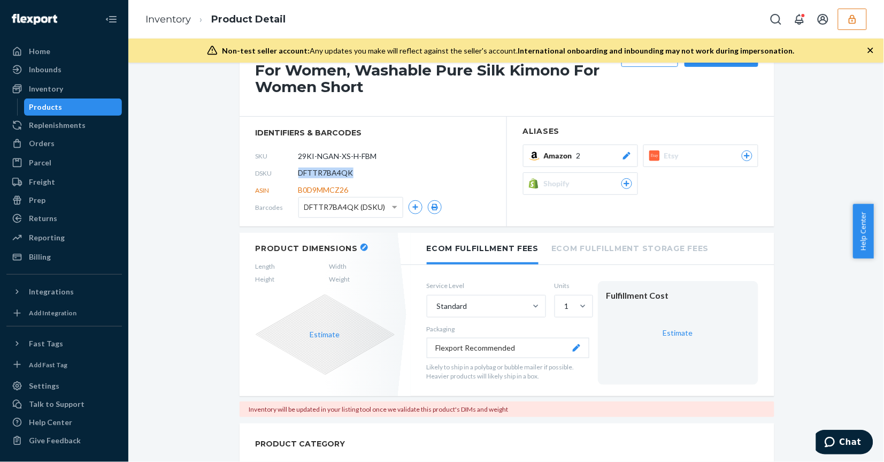
click at [317, 174] on span "DFTTR7BA4QK" at bounding box center [326, 172] width 55 height 11
copy span "DFTTR7BA4QK"
click at [68, 84] on div "Inventory" at bounding box center [63, 88] width 113 height 15
click at [121, 281] on div "Home Inbounds Shipping Plans Problems Inventory Products Replenishments Orders …" at bounding box center [64, 231] width 128 height 462
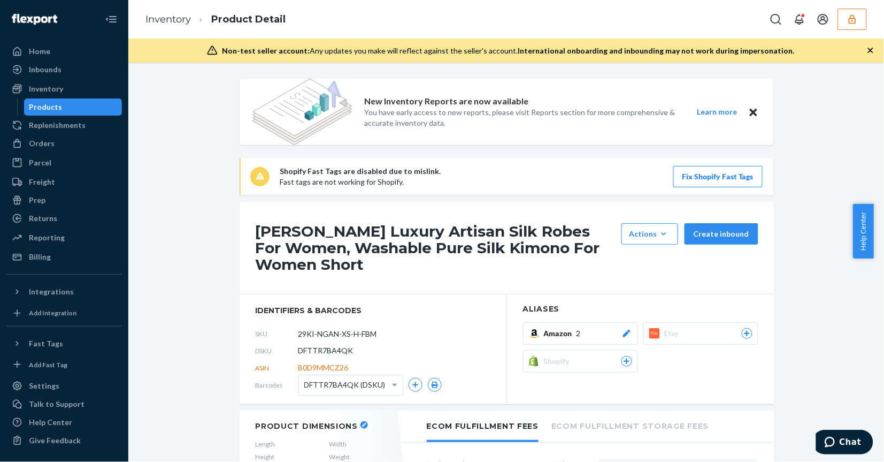
scroll to position [67, 0]
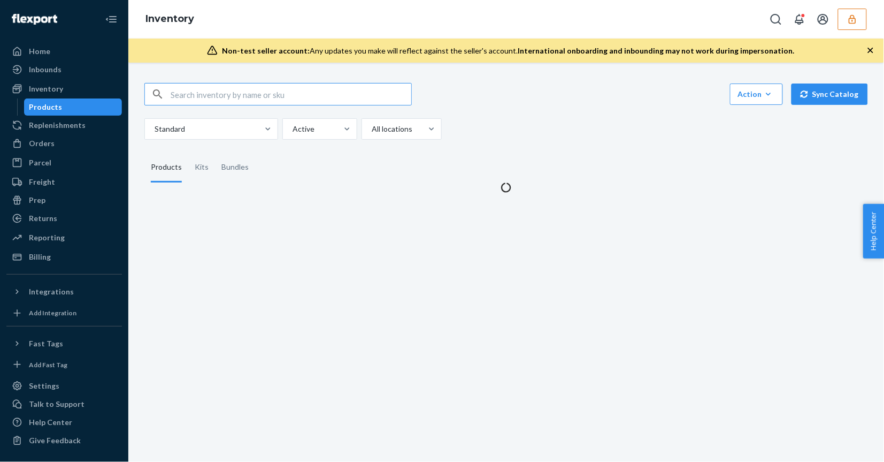
click at [238, 92] on input "text" at bounding box center [291, 93] width 241 height 21
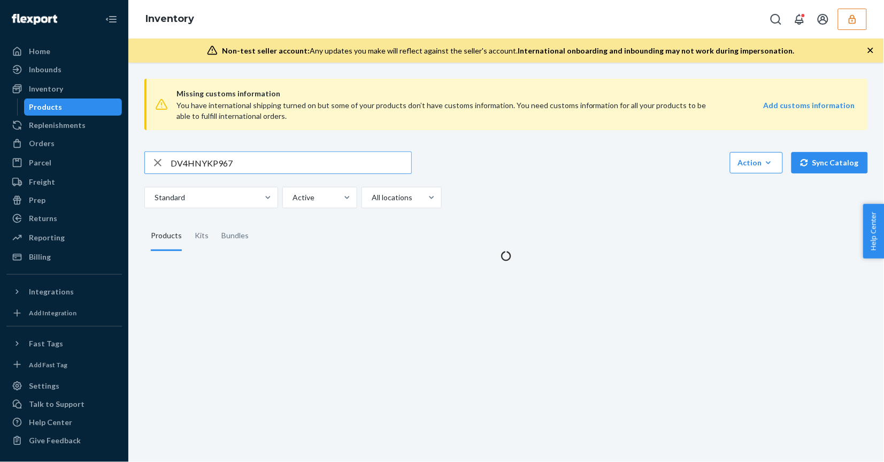
type input "DV4HNYKP967"
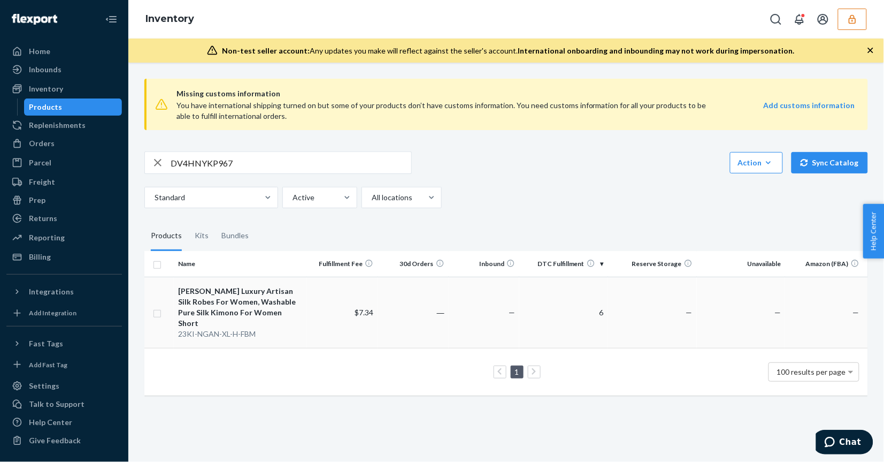
click at [442, 315] on td "―" at bounding box center [413, 312] width 71 height 71
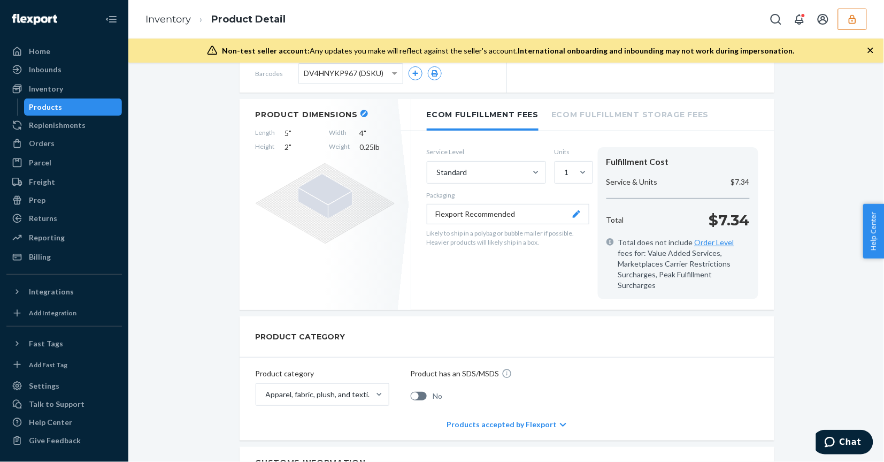
scroll to position [67, 0]
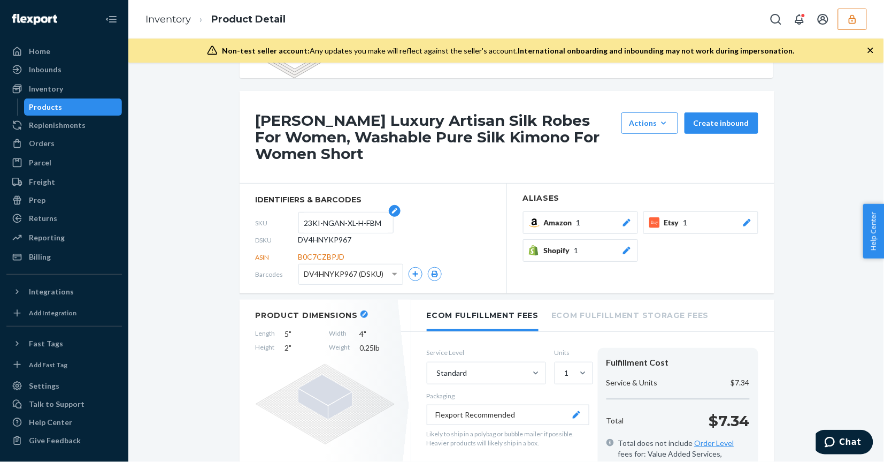
drag, startPoint x: 343, startPoint y: 228, endPoint x: 352, endPoint y: 225, distance: 9.0
click at [352, 225] on input "23KI-NGAN-XL-H-FBM" at bounding box center [345, 222] width 83 height 20
click at [309, 238] on span "DV4HNYKP967" at bounding box center [326, 239] width 54 height 11
click at [309, 237] on span "DV4HNYKP967" at bounding box center [326, 239] width 54 height 11
copy span "DV4HNYKP967"
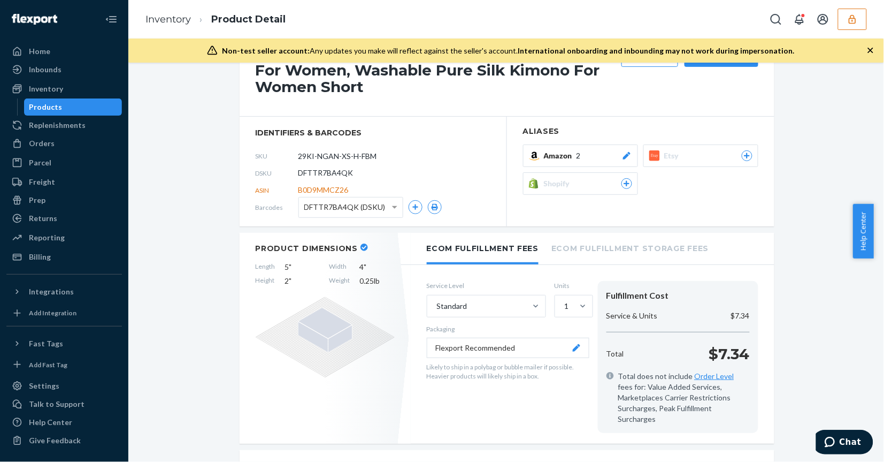
scroll to position [44, 0]
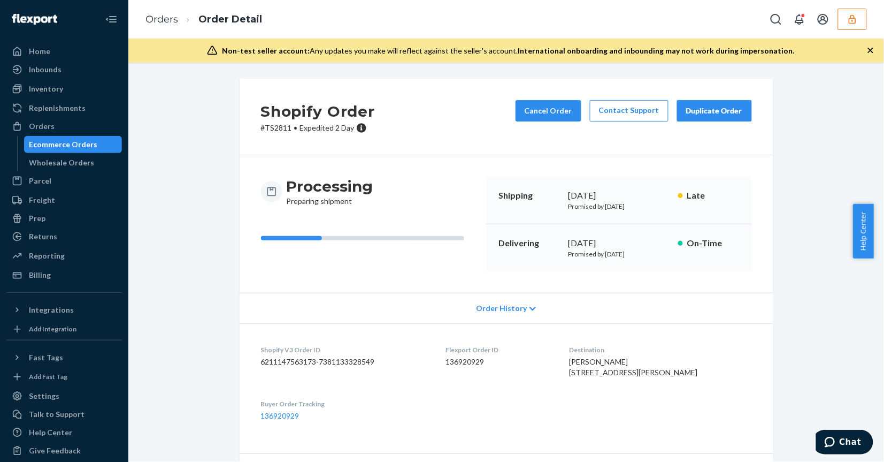
click at [726, 109] on div "Duplicate Order" at bounding box center [714, 110] width 57 height 11
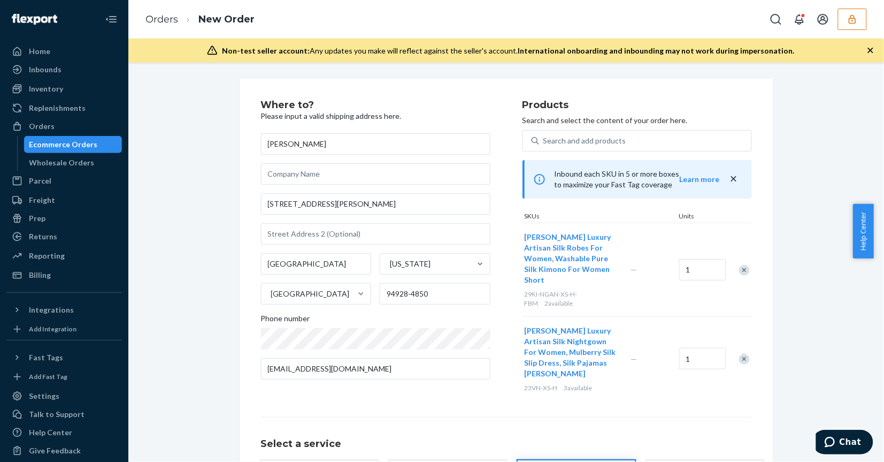
scroll to position [105, 0]
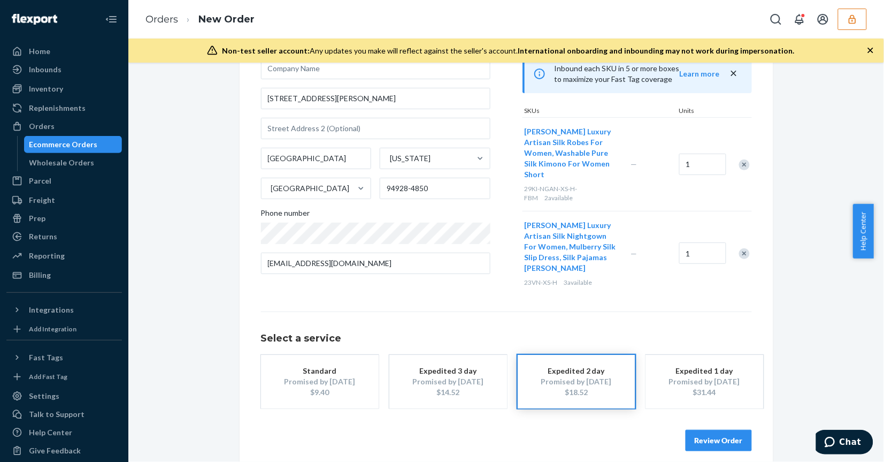
click at [182, 287] on div "Where to? Please input a valid shipping address here. [PERSON_NAME] [STREET_ADD…" at bounding box center [506, 222] width 740 height 499
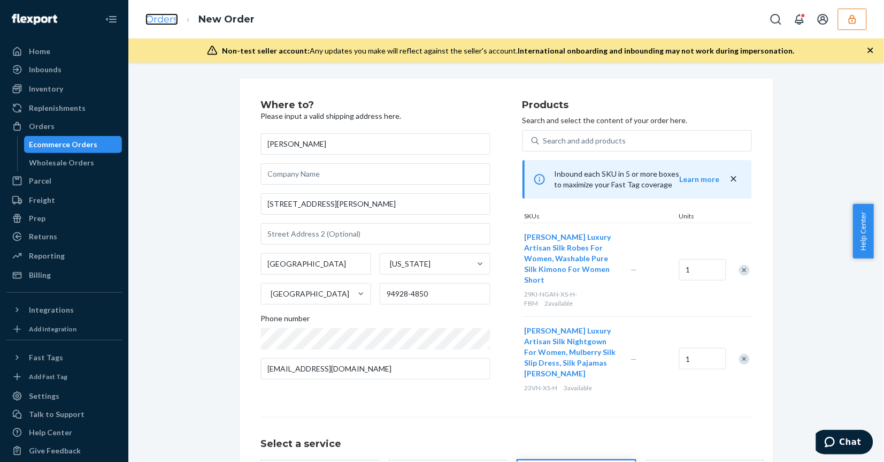
click at [158, 19] on link "Orders" at bounding box center [162, 19] width 33 height 12
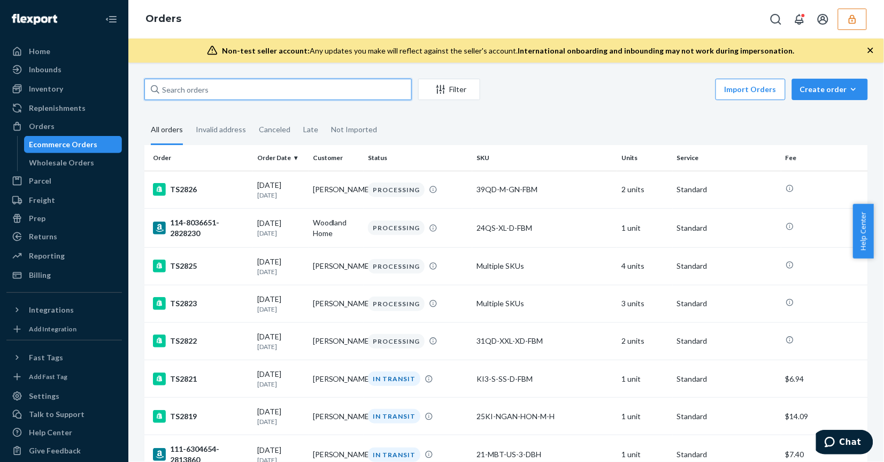
click at [242, 79] on input "text" at bounding box center [278, 89] width 268 height 21
paste input "TS2811"
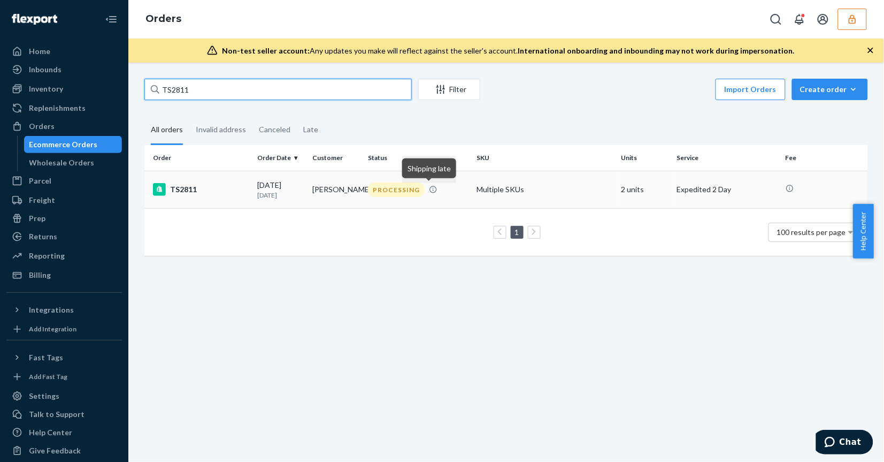
type input "TS2811"
click at [431, 190] on icon at bounding box center [433, 189] width 9 height 9
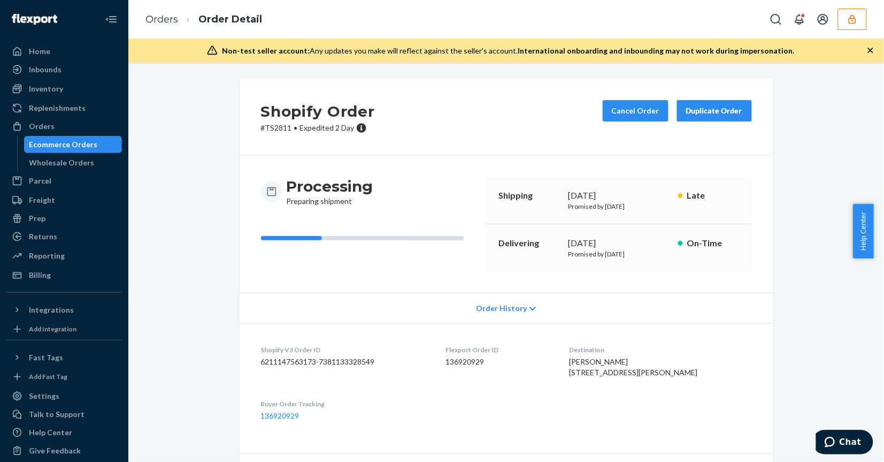
click at [728, 109] on div "Duplicate Order" at bounding box center [714, 110] width 57 height 11
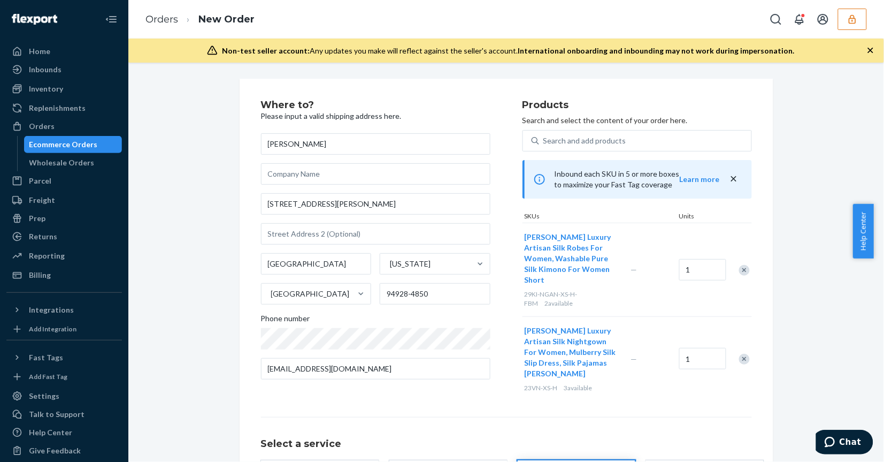
scroll to position [116, 0]
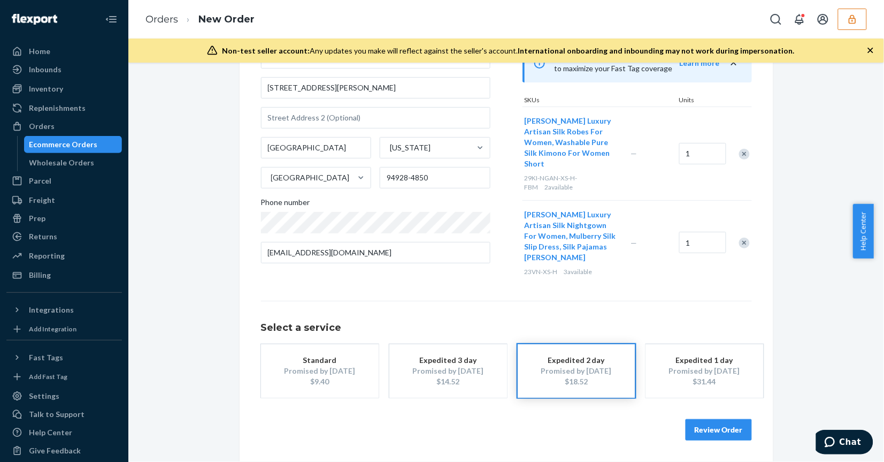
drag, startPoint x: 183, startPoint y: 279, endPoint x: 178, endPoint y: 276, distance: 6.5
click at [183, 279] on div "Where to? Please input a valid shipping address here. [PERSON_NAME] [STREET_ADD…" at bounding box center [506, 212] width 740 height 499
click at [60, 281] on div "Billing" at bounding box center [63, 275] width 113 height 15
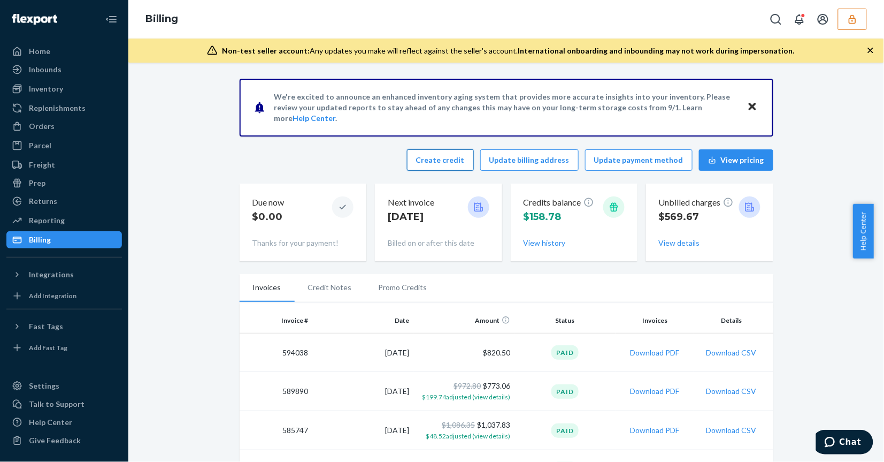
click at [444, 161] on button "Create credit" at bounding box center [440, 159] width 67 height 21
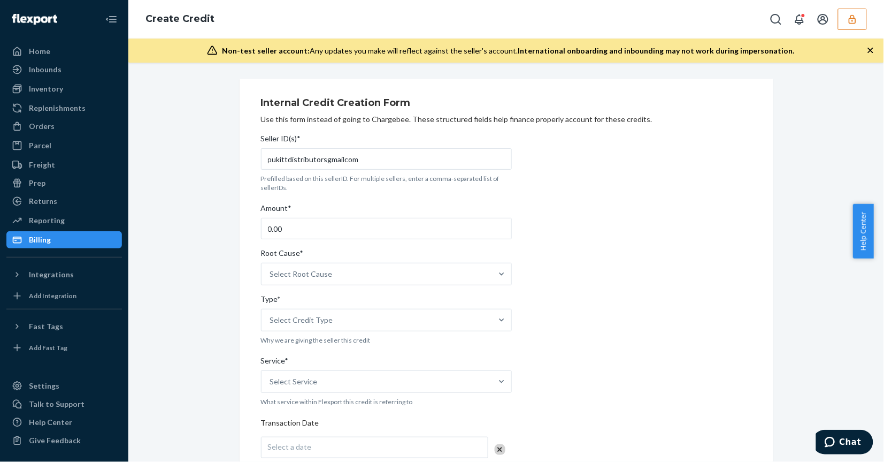
scroll to position [134, 0]
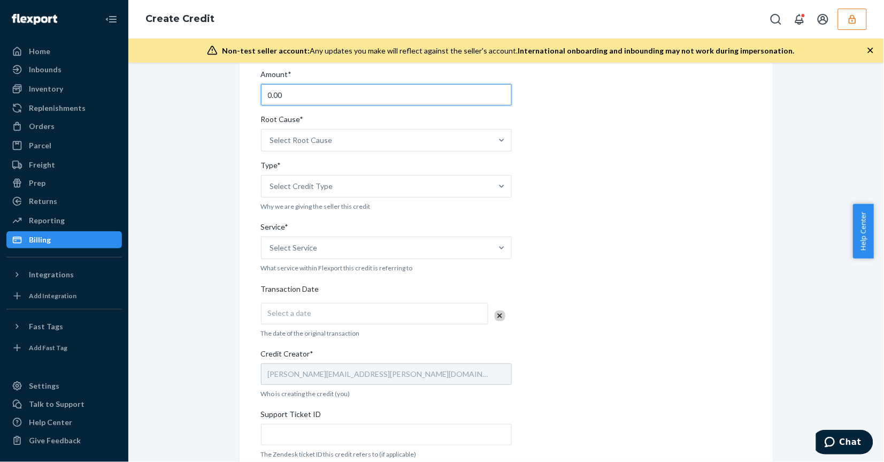
drag, startPoint x: 295, startPoint y: 94, endPoint x: 229, endPoint y: 83, distance: 66.6
click at [232, 84] on div "Internal Credit Creation Form Use this form instead of going to Chargebee. Thes…" at bounding box center [507, 287] width 550 height 684
type input "9.12"
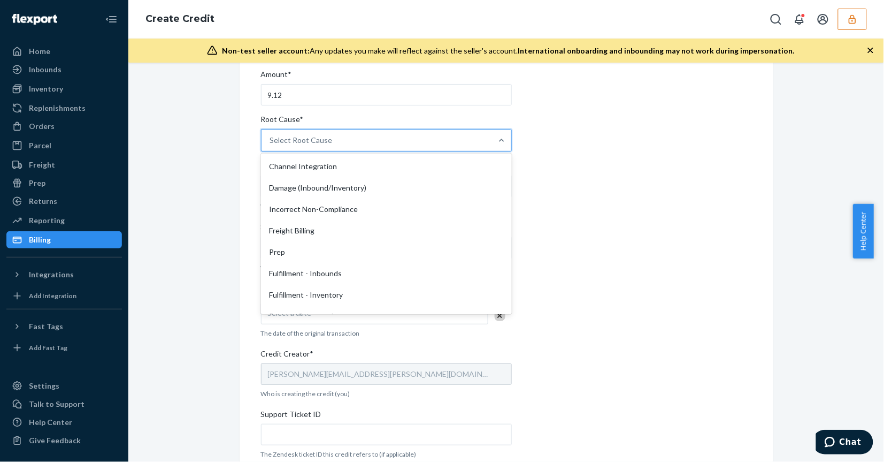
click at [388, 140] on div "Select Root Cause" at bounding box center [377, 139] width 231 height 21
click at [271, 140] on input "Root Cause* option Channel Integration focused, 1 of 29. 29 results available. …" at bounding box center [270, 140] width 1 height 11
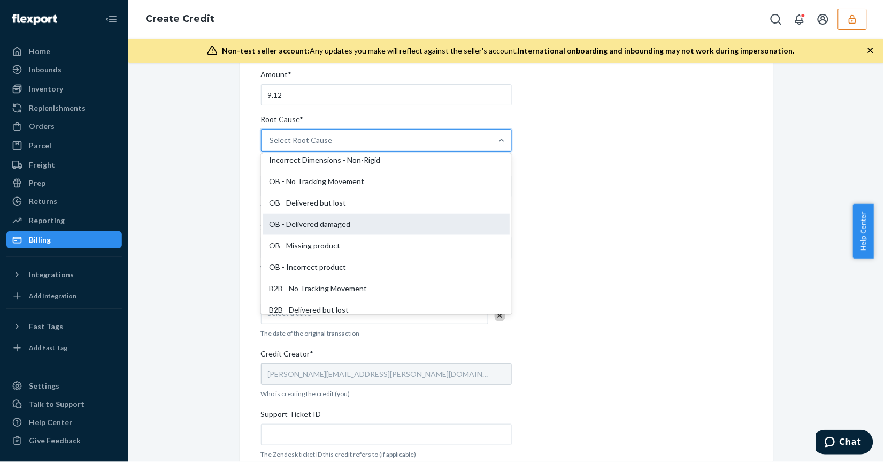
scroll to position [196, 0]
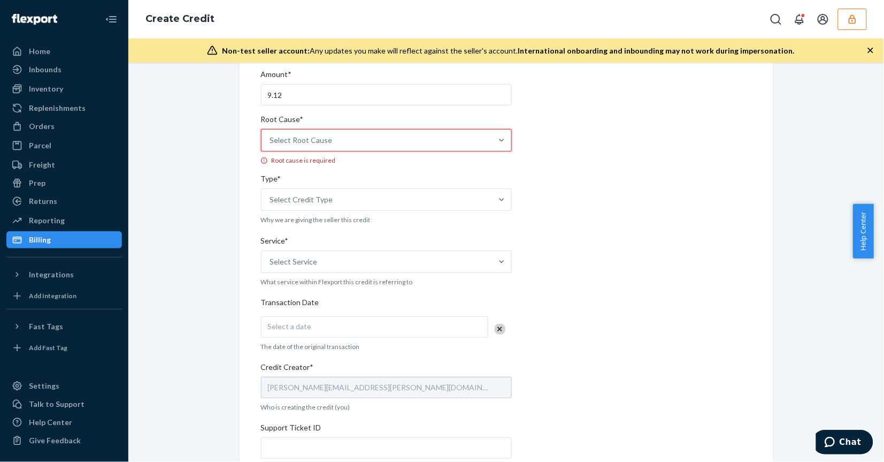
click at [355, 134] on div "Select Root Cause" at bounding box center [377, 139] width 231 height 21
click at [271, 135] on input "Root Cause* 0 results available. Select is focused ,type to refine list, press …" at bounding box center [270, 140] width 1 height 11
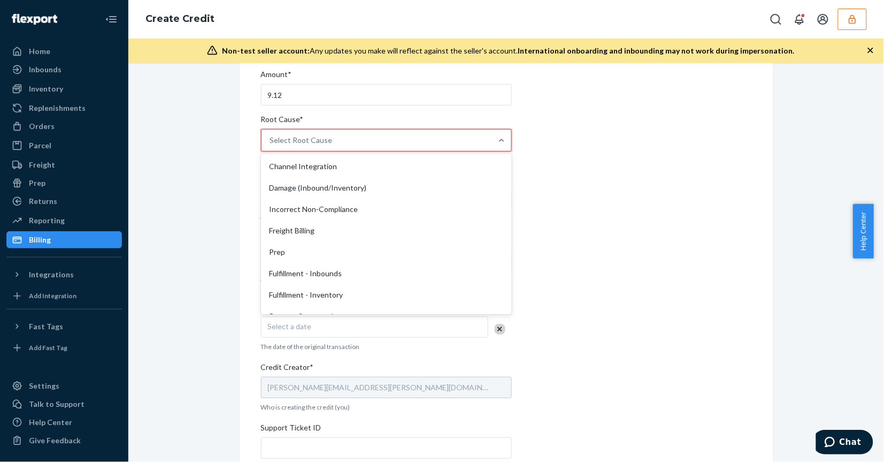
scroll to position [134, 0]
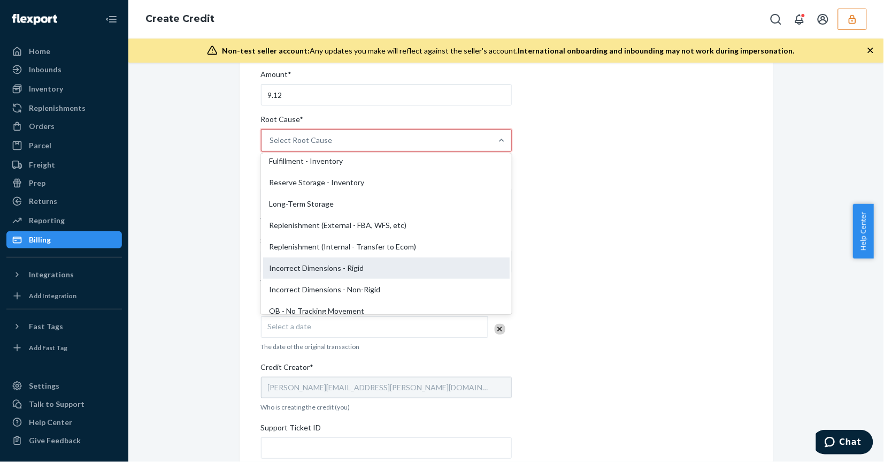
click at [379, 270] on div "Incorrect Dimensions - Rigid" at bounding box center [386, 267] width 247 height 21
click at [271, 146] on input "Root Cause* option Incorrect Dimensions - Rigid focused, 12 of 29. 29 results a…" at bounding box center [270, 140] width 1 height 11
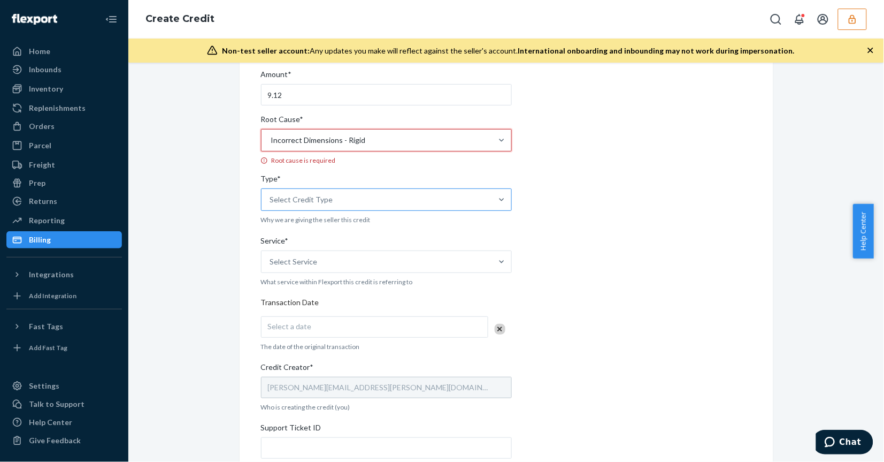
click at [440, 201] on div "Select Credit Type" at bounding box center [386, 199] width 251 height 22
click at [271, 201] on input "Type* Select Credit Type" at bounding box center [270, 199] width 1 height 11
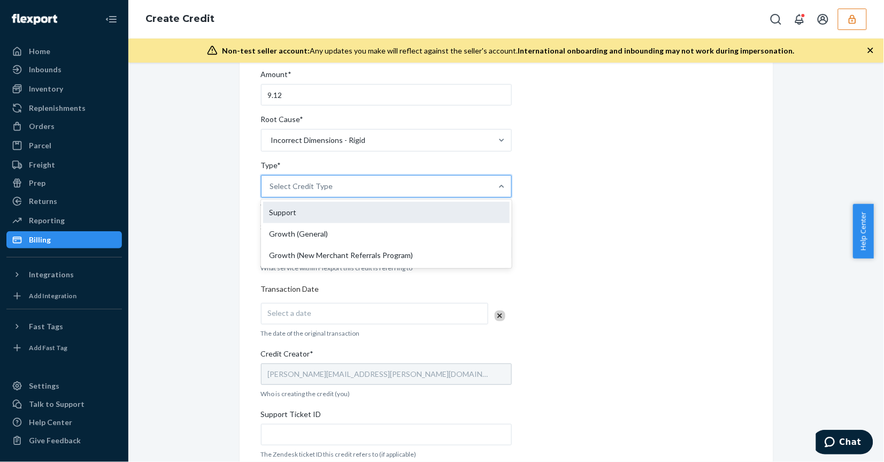
click at [415, 209] on div "Support" at bounding box center [386, 212] width 247 height 21
click at [271, 192] on input "Type* option Support focused, 1 of 3. 3 results available. Use Up and Down to c…" at bounding box center [270, 186] width 1 height 11
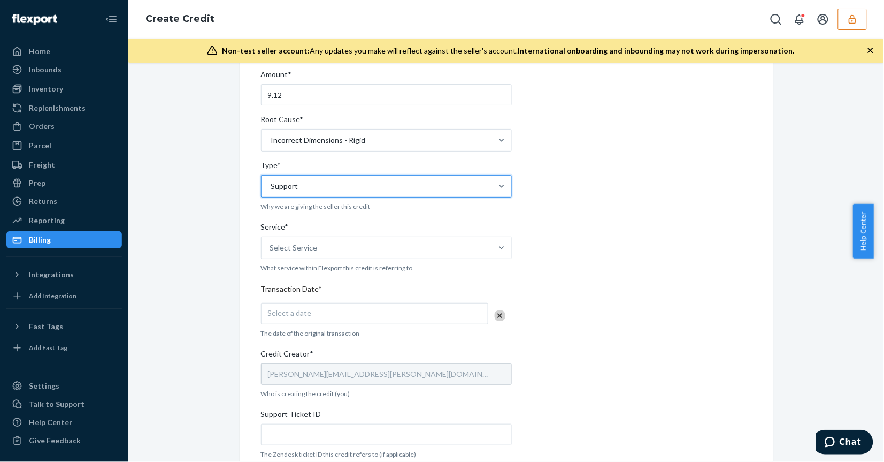
scroll to position [268, 0]
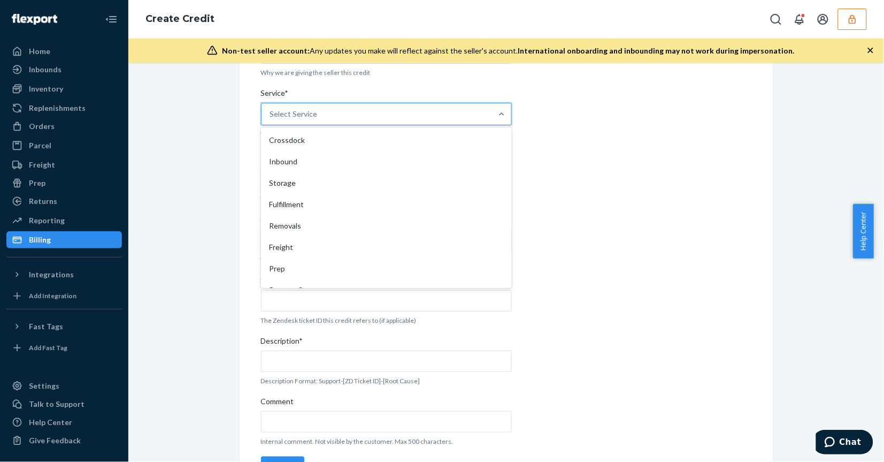
click at [409, 113] on div "Select Service" at bounding box center [377, 113] width 231 height 21
click at [271, 113] on input "Service* option Crossdock focused, 1 of 10. 10 results available. Use Up and Do…" at bounding box center [270, 114] width 1 height 11
click at [334, 210] on div "Fulfillment" at bounding box center [386, 204] width 247 height 21
click at [271, 119] on input "Service* option Fulfillment focused, 4 of 10. 10 results available. Use Up and …" at bounding box center [270, 114] width 1 height 11
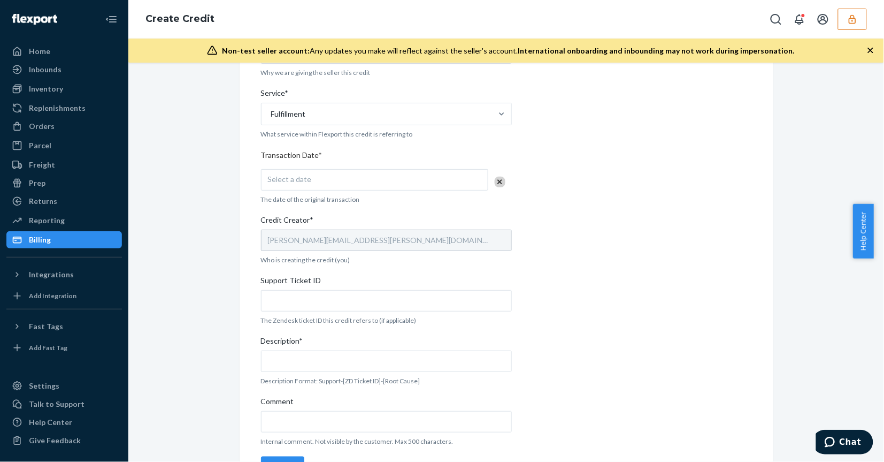
click at [334, 205] on div "Seller ID(s)* pukittdistributorsgmailcom Prefilled based on this sellerID. For …" at bounding box center [386, 171] width 251 height 621
click at [412, 180] on div "Select a date" at bounding box center [374, 179] width 227 height 21
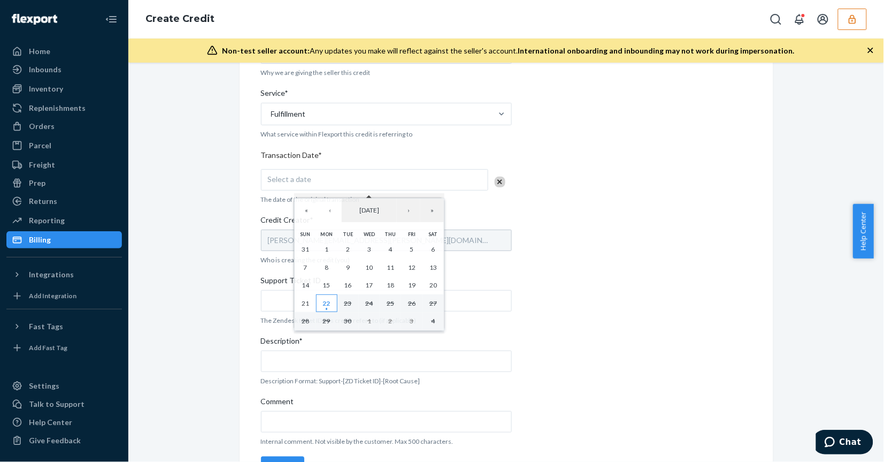
click at [324, 303] on abbr "22" at bounding box center [326, 303] width 7 height 8
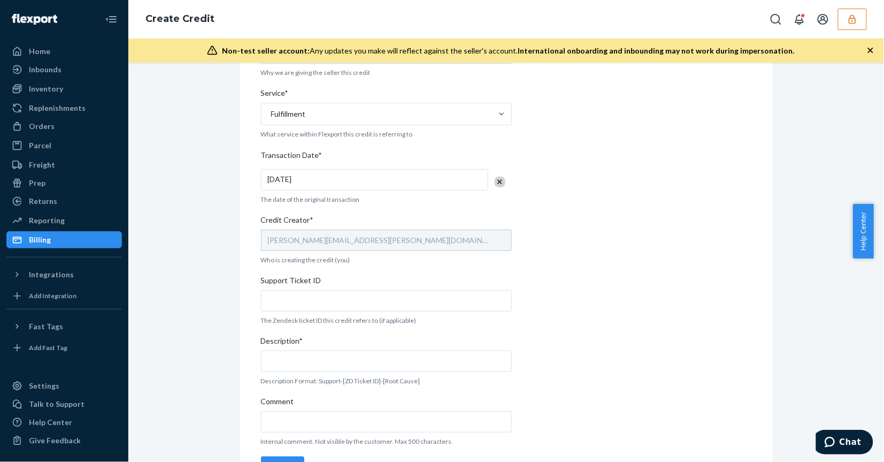
scroll to position [301, 0]
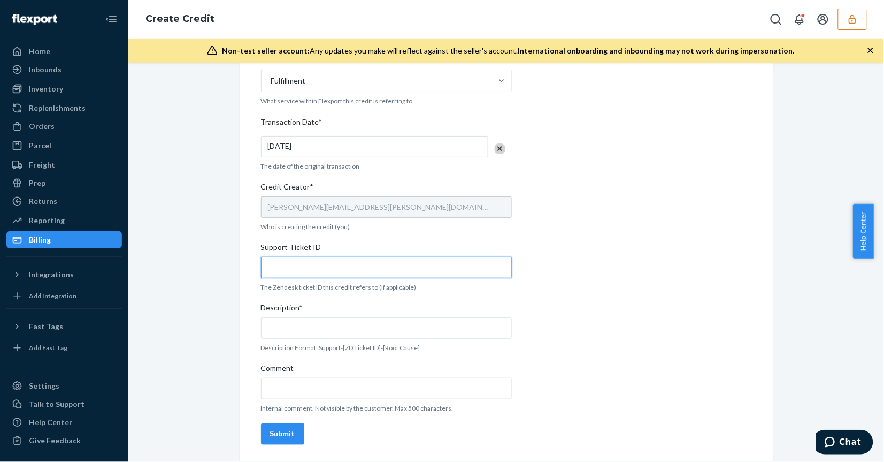
click at [298, 273] on input "Support Ticket ID" at bounding box center [386, 267] width 251 height 21
paste input "823397"
type input "823397"
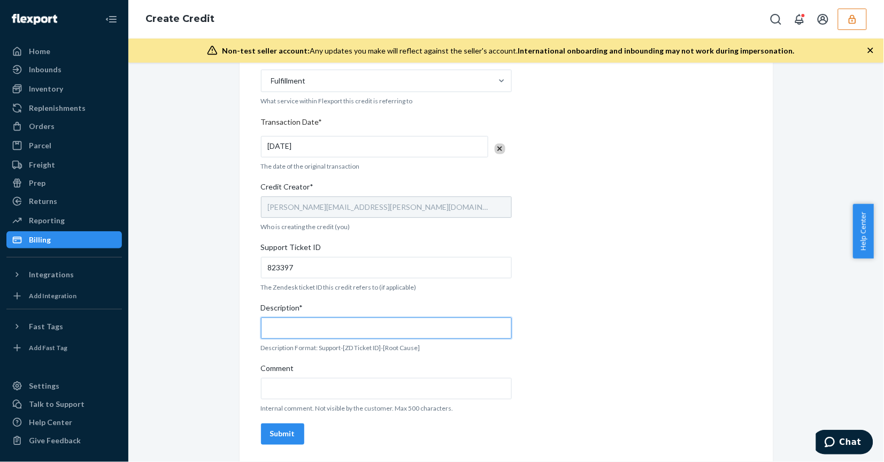
click at [311, 319] on input "Description*" at bounding box center [386, 327] width 251 height 21
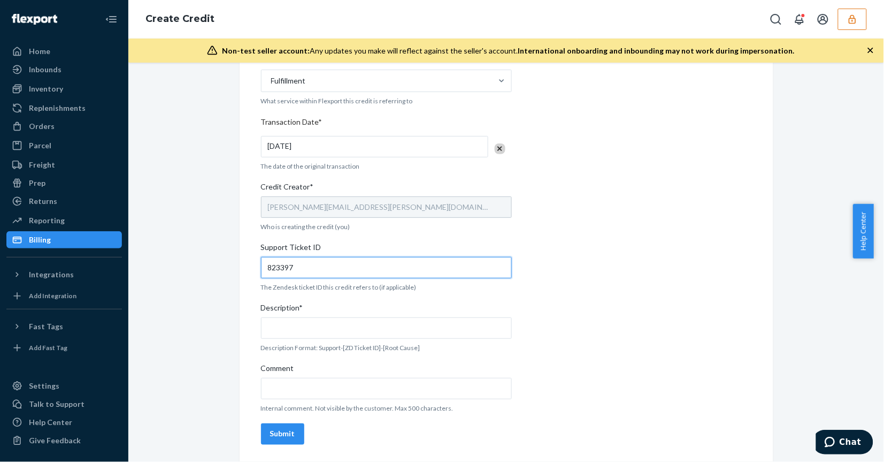
click at [284, 269] on input "823397" at bounding box center [386, 267] width 251 height 21
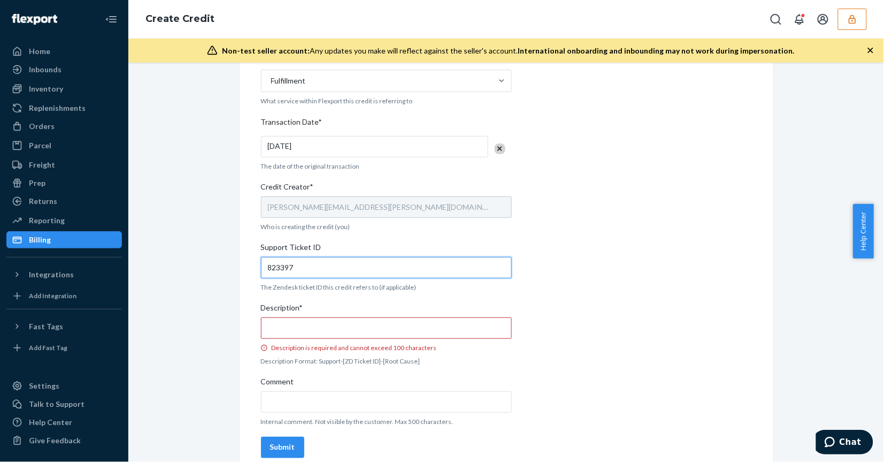
click at [284, 269] on input "823397" at bounding box center [386, 267] width 251 height 21
click at [302, 330] on input "Description* Description is required and cannot exceed 100 characters" at bounding box center [386, 327] width 251 height 21
paste input "823397"
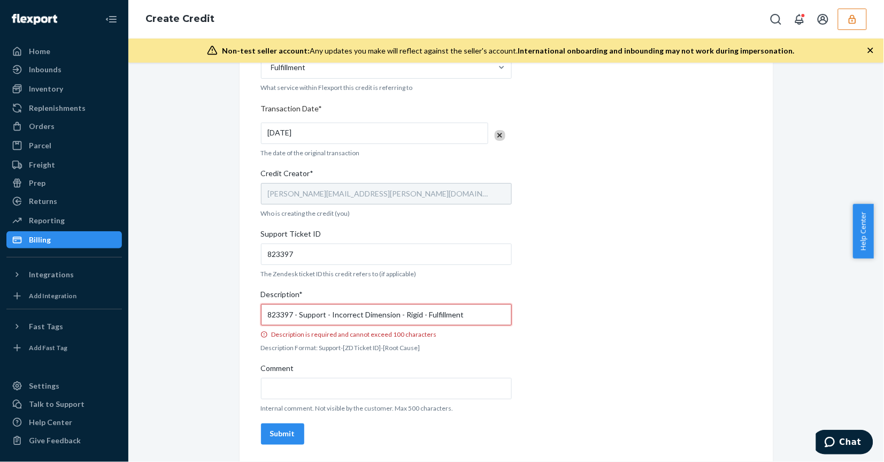
type input "823397 - Support - Incorrect Dimension - Rigid - Fulfillment"
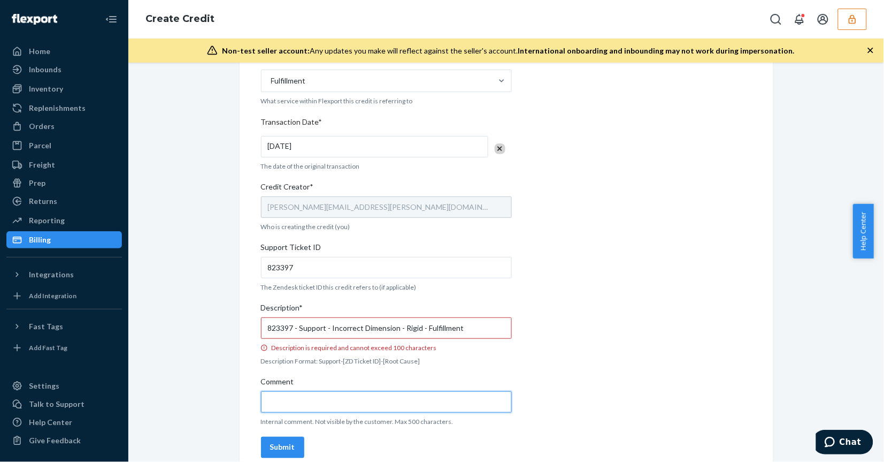
click at [381, 391] on input "Comment" at bounding box center [386, 401] width 251 height 21
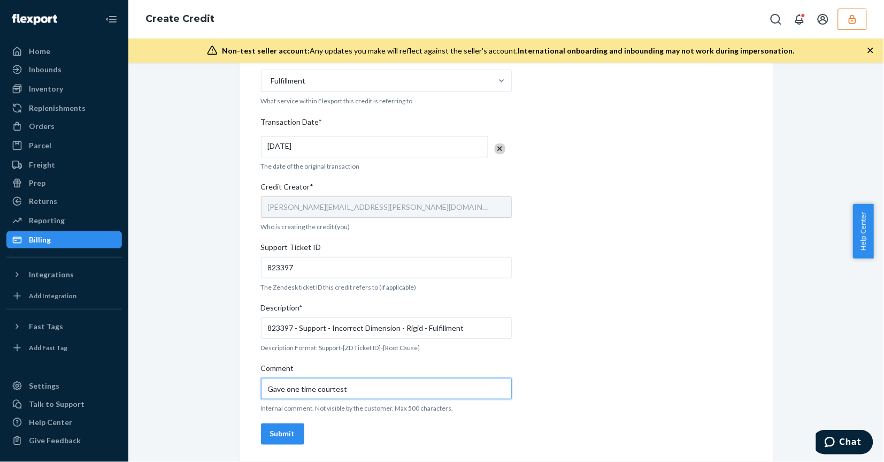
click at [388, 389] on input "Gave one time courtest" at bounding box center [386, 388] width 251 height 21
type input "Gave one time courtesy as order was stuck at processing due to 1 SKU has no cap…"
click at [270, 439] on div "Submit" at bounding box center [282, 434] width 25 height 11
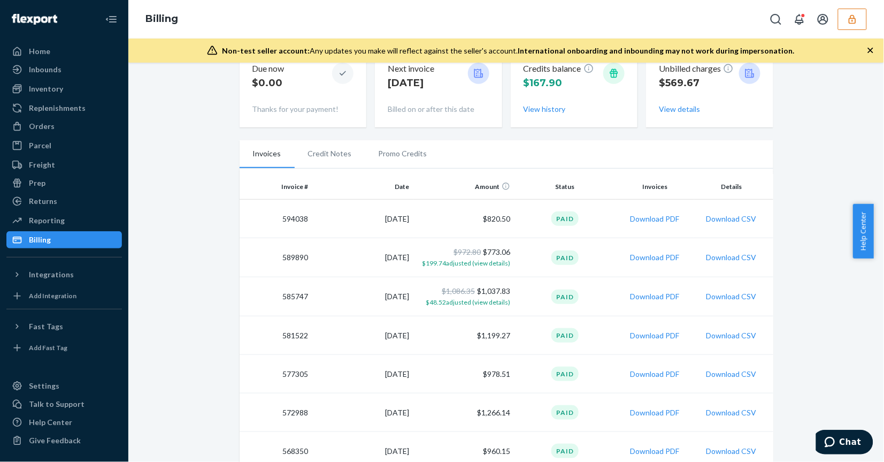
scroll to position [67, 0]
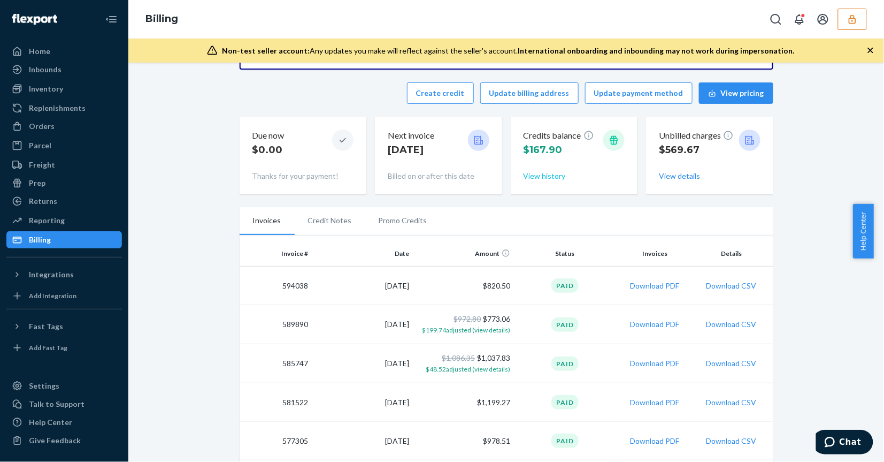
click at [547, 178] on button "View history" at bounding box center [545, 176] width 42 height 11
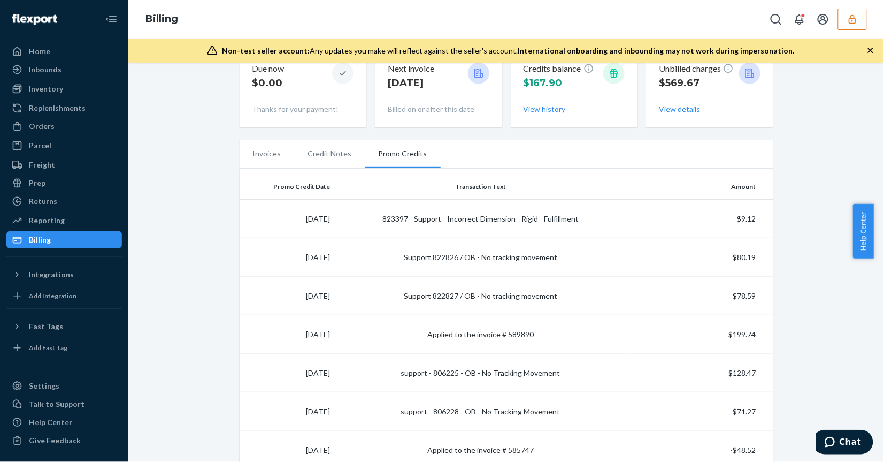
scroll to position [0, 0]
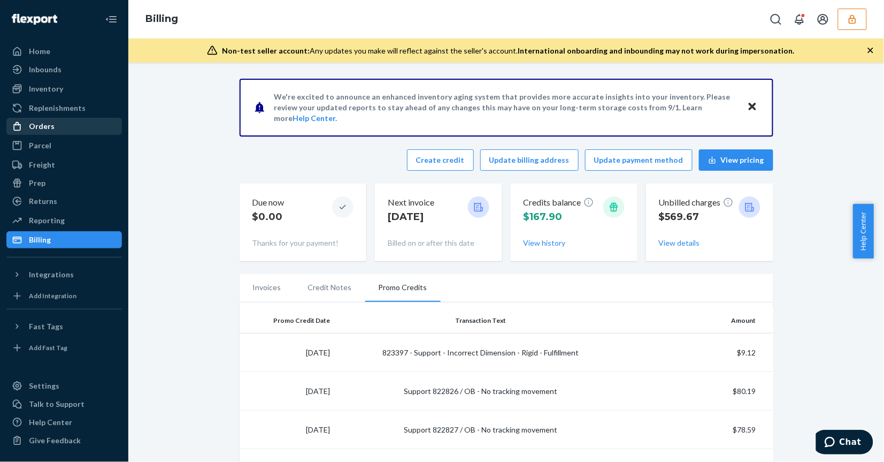
click at [66, 129] on div "Orders" at bounding box center [63, 126] width 113 height 15
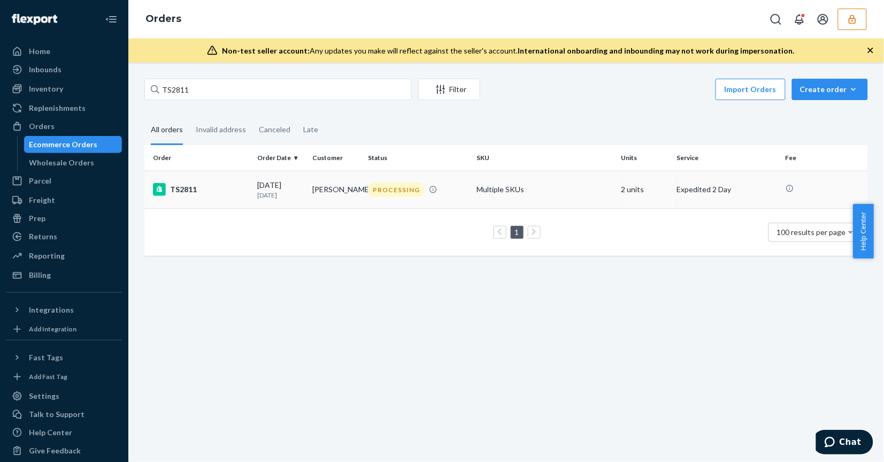
click at [473, 198] on td "Multiple SKUs" at bounding box center [544, 189] width 145 height 37
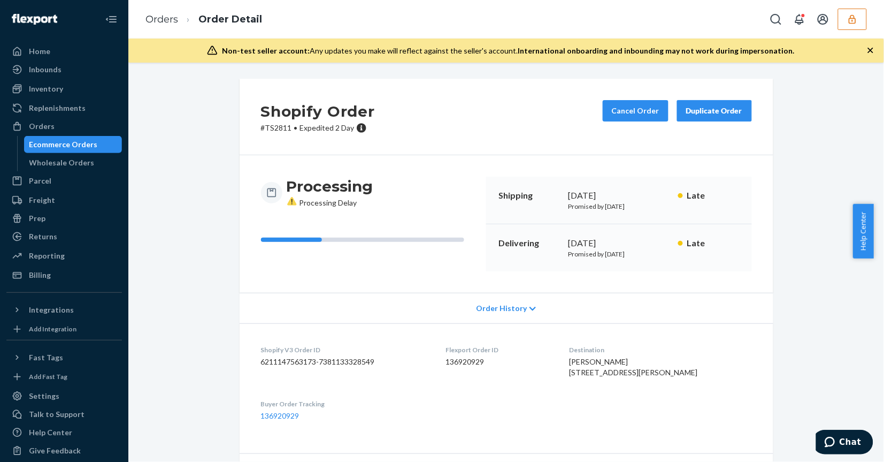
click at [500, 306] on span "Order History" at bounding box center [501, 308] width 51 height 11
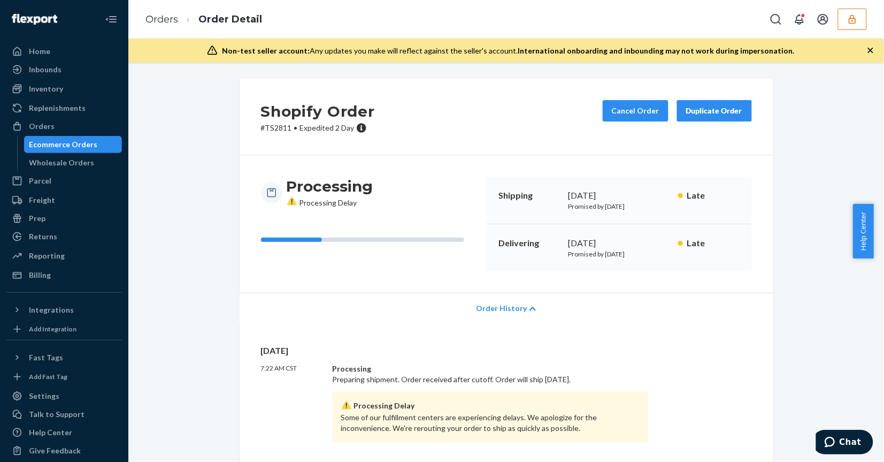
click at [500, 306] on span "Order History" at bounding box center [501, 308] width 51 height 11
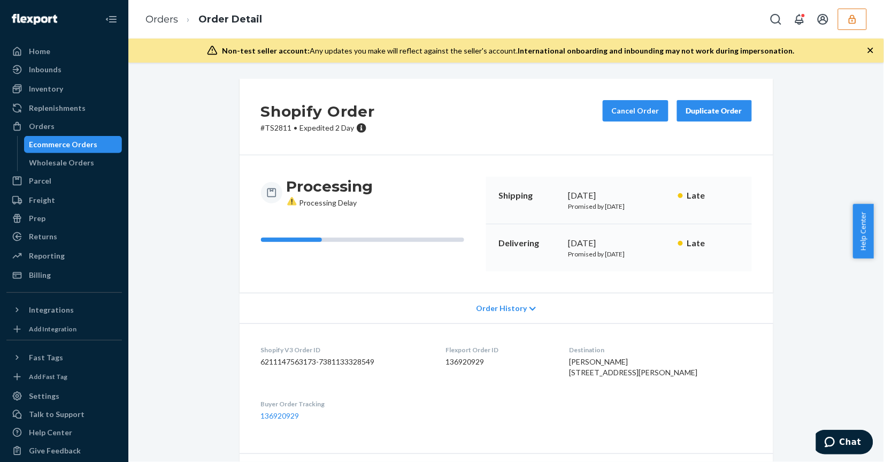
click at [466, 364] on dd "136920929" at bounding box center [499, 361] width 107 height 11
copy dd "136920929"
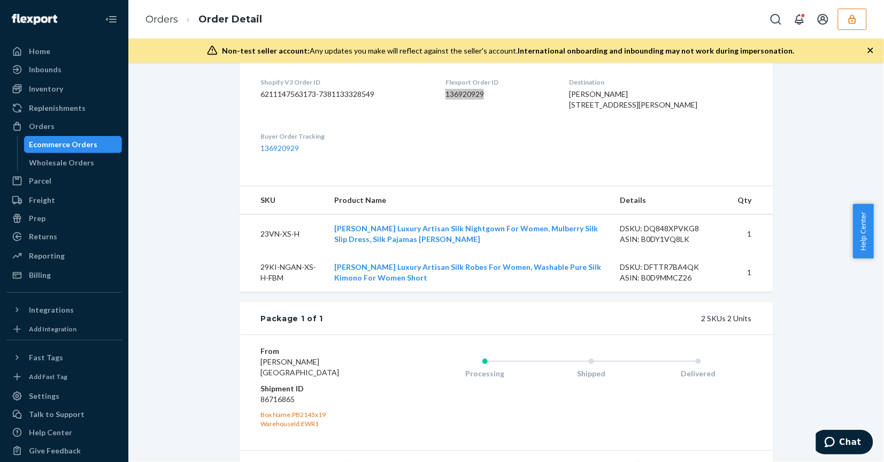
scroll to position [394, 0]
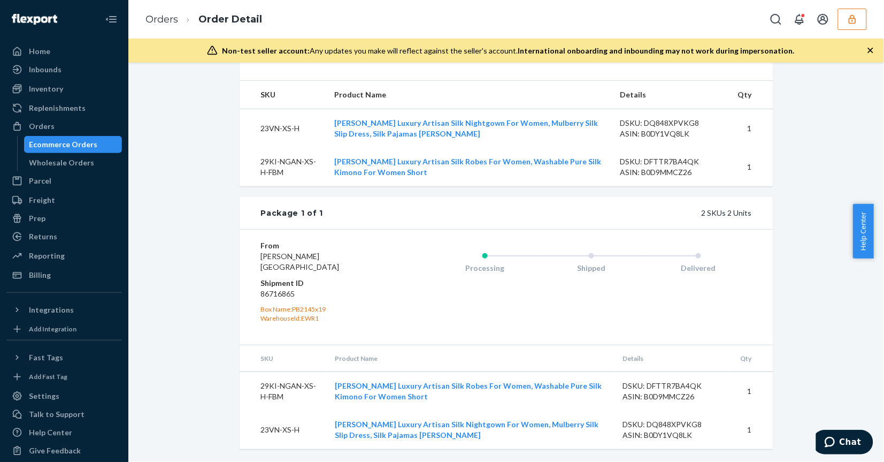
click at [271, 293] on dd "86716865" at bounding box center [325, 293] width 128 height 11
copy dd "86716865"
